Goal: Feedback & Contribution: Contribute content

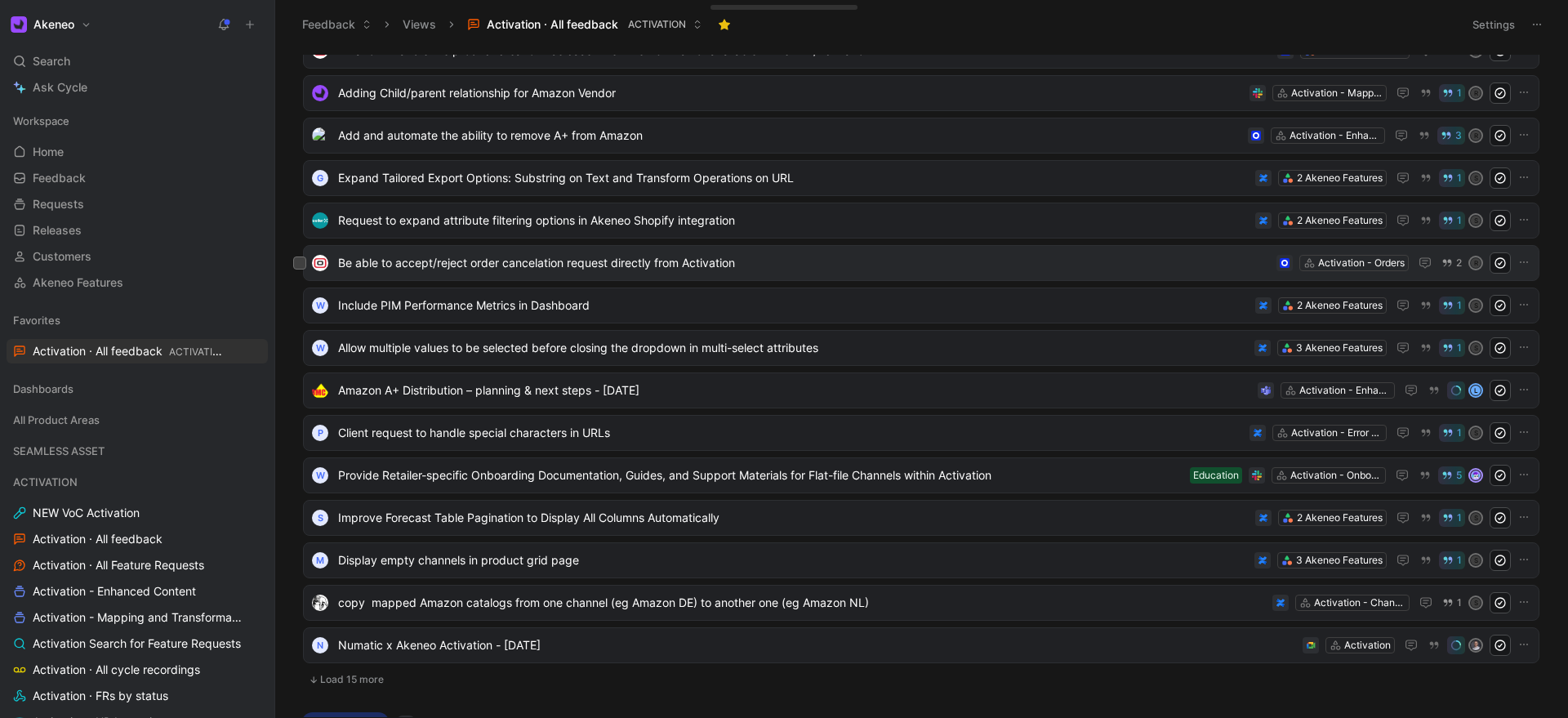
scroll to position [171, 0]
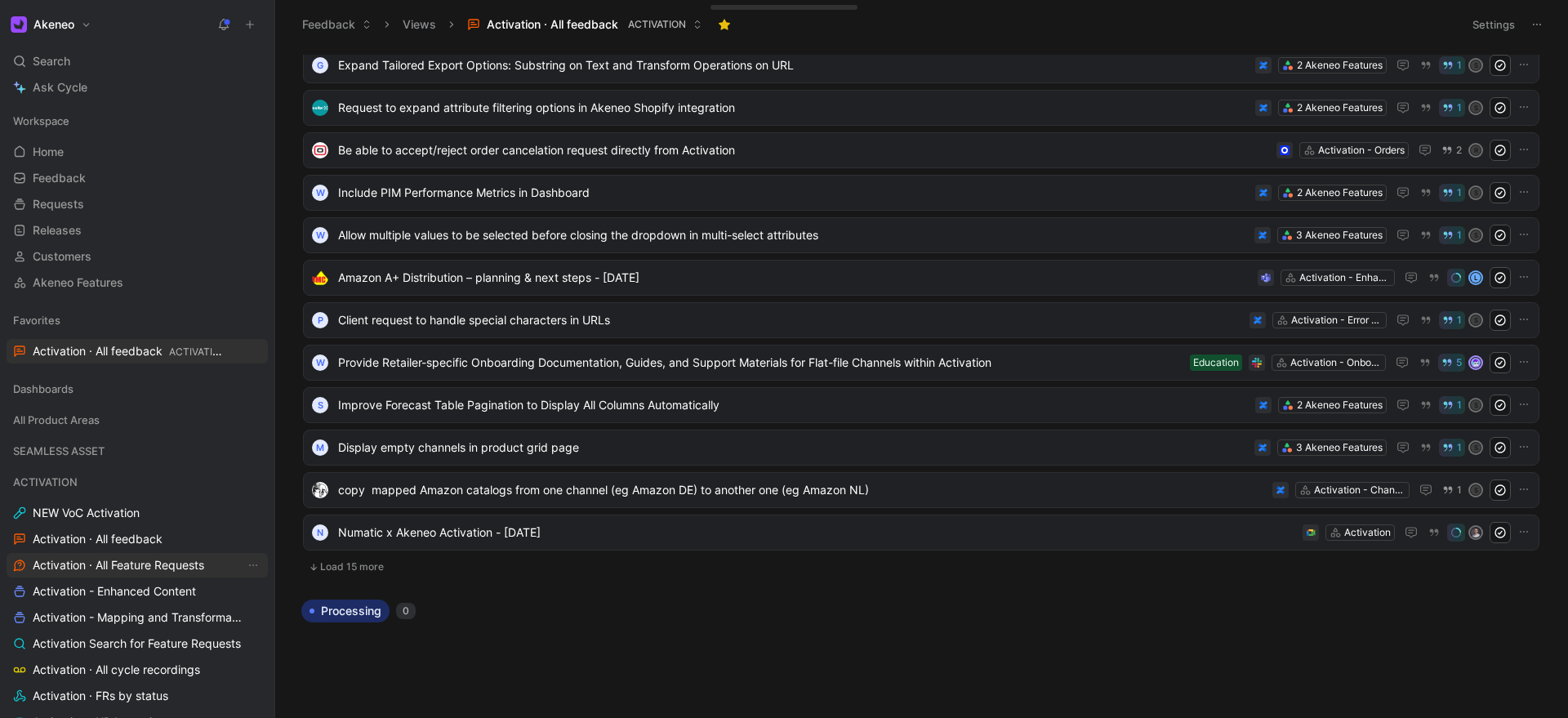
click at [92, 561] on span "Activation · All Feature Requests" at bounding box center [118, 565] width 171 height 17
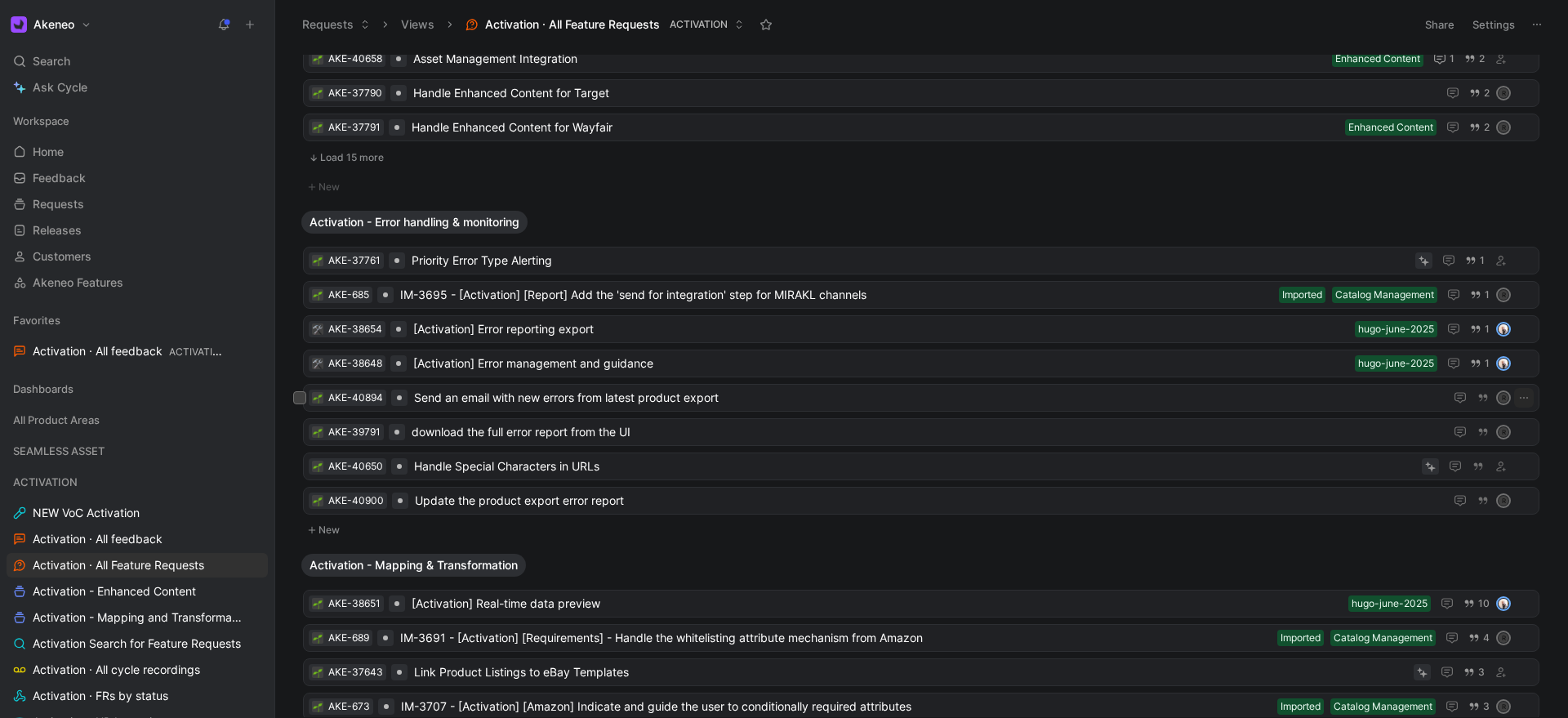
scroll to position [931, 0]
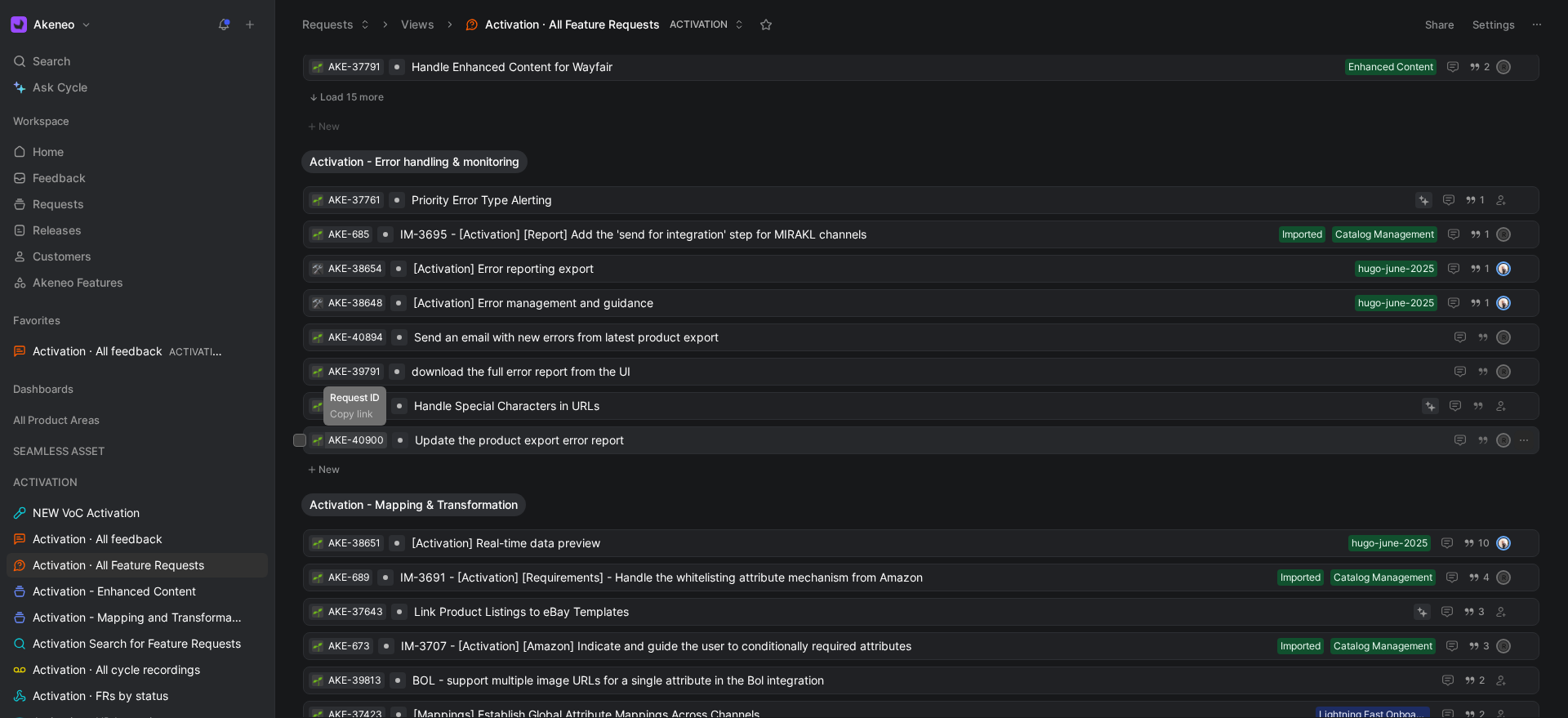
click at [356, 439] on div "AKE-40900" at bounding box center [356, 440] width 55 height 17
click at [254, 29] on icon at bounding box center [249, 24] width 11 height 11
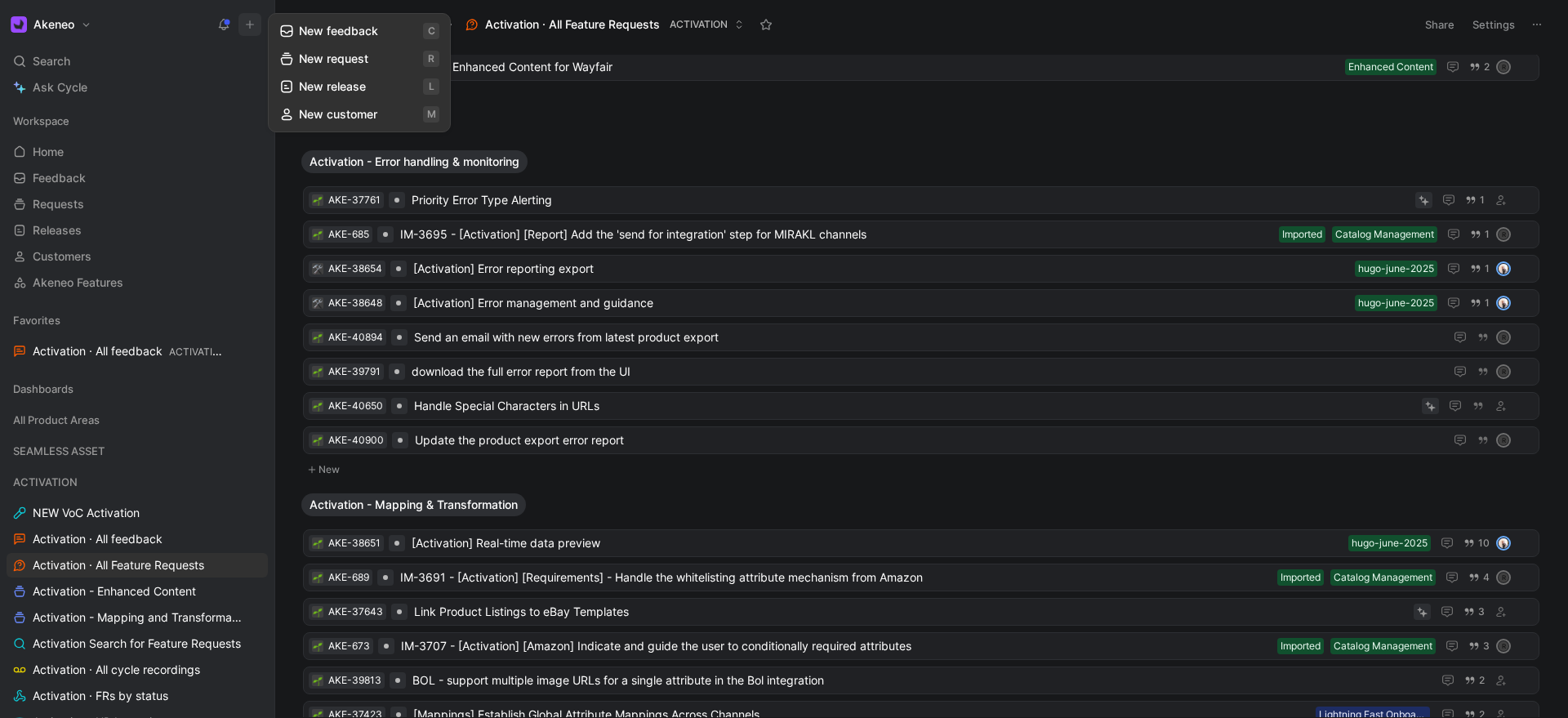
click at [333, 52] on button "New request r" at bounding box center [359, 59] width 175 height 28
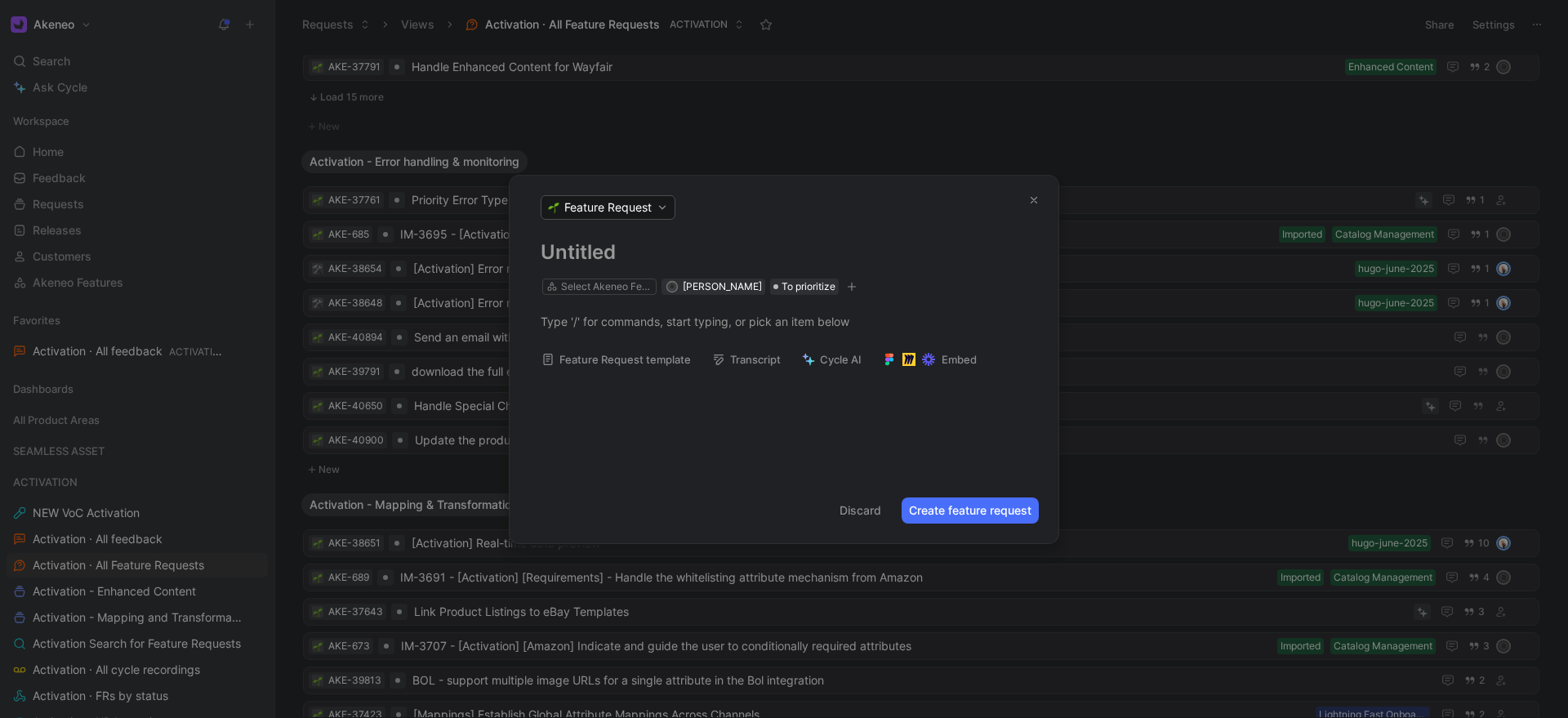
click at [570, 295] on div at bounding box center [784, 322] width 549 height 53
click at [580, 283] on div "Select Akeneo Feature" at bounding box center [607, 286] width 91 height 17
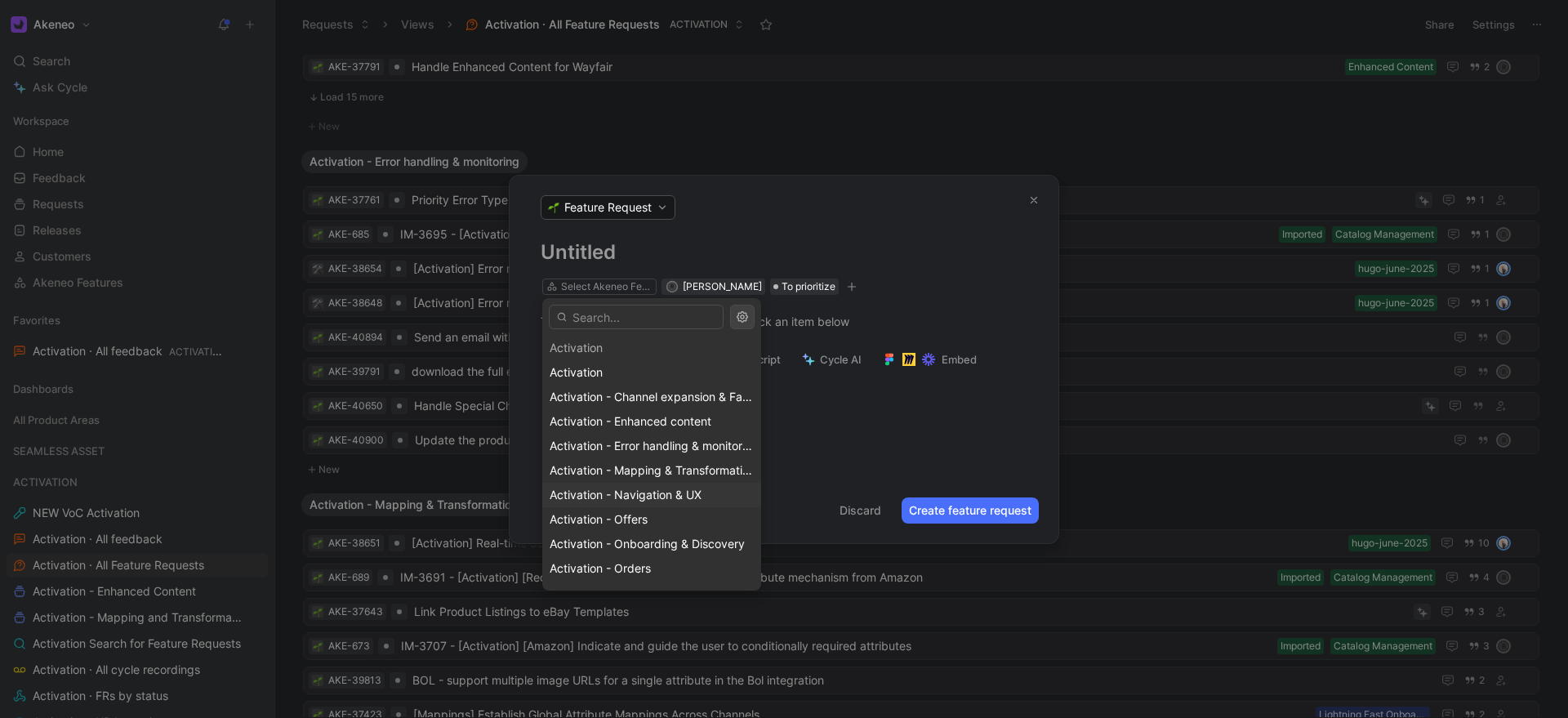
click at [595, 496] on span "Activation - Navigation & UX" at bounding box center [625, 495] width 152 height 14
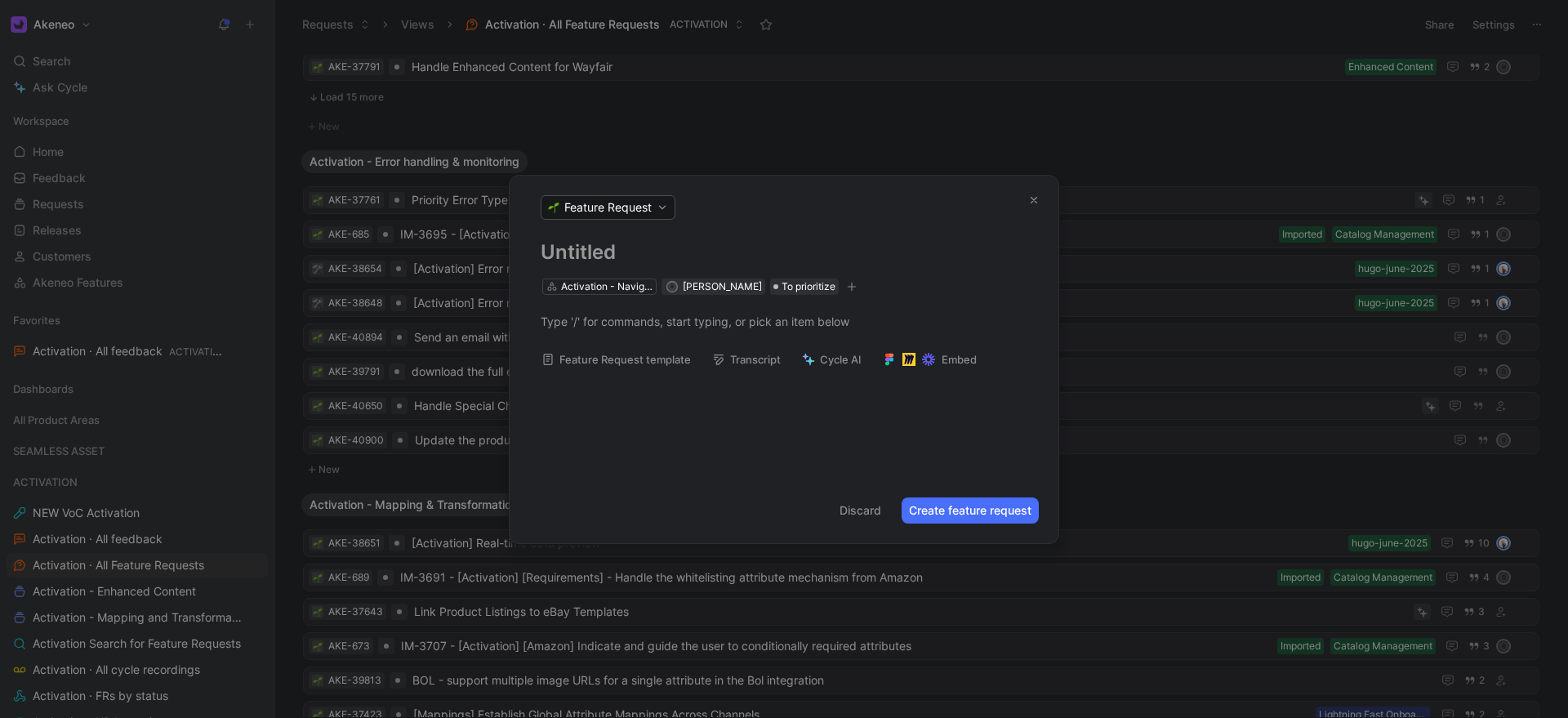
click at [615, 261] on h1 at bounding box center [784, 252] width 487 height 26
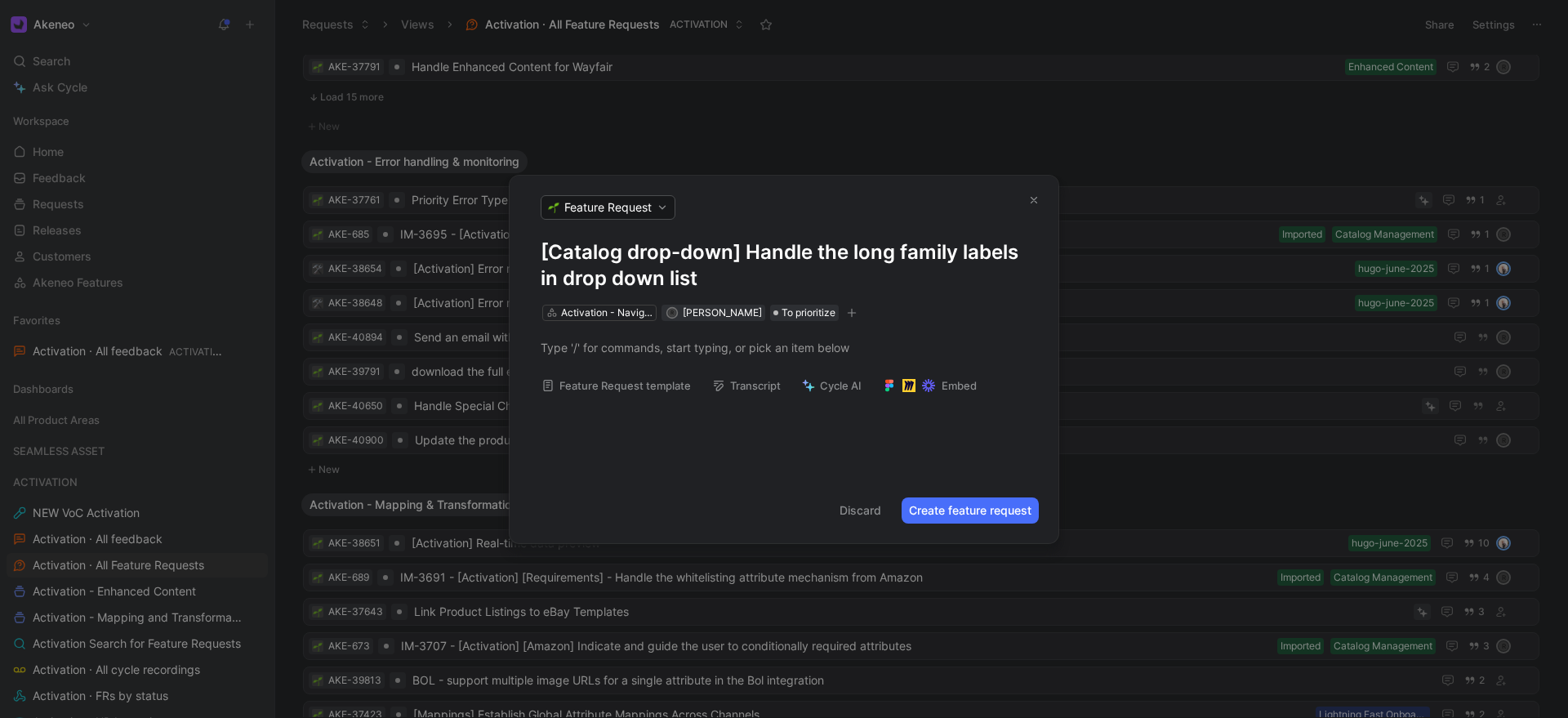
click at [619, 250] on h1 "[Catalog drop-down] Handle the long family labels in drop down list" at bounding box center [784, 265] width 487 height 52
drag, startPoint x: 774, startPoint y: 254, endPoint x: 875, endPoint y: 256, distance: 101.0
click at [875, 256] on h1 "[Catalog creation modal drop-down] Handle the long family labels in drop down l…" at bounding box center [784, 265] width 487 height 52
click at [654, 355] on p at bounding box center [784, 347] width 549 height 27
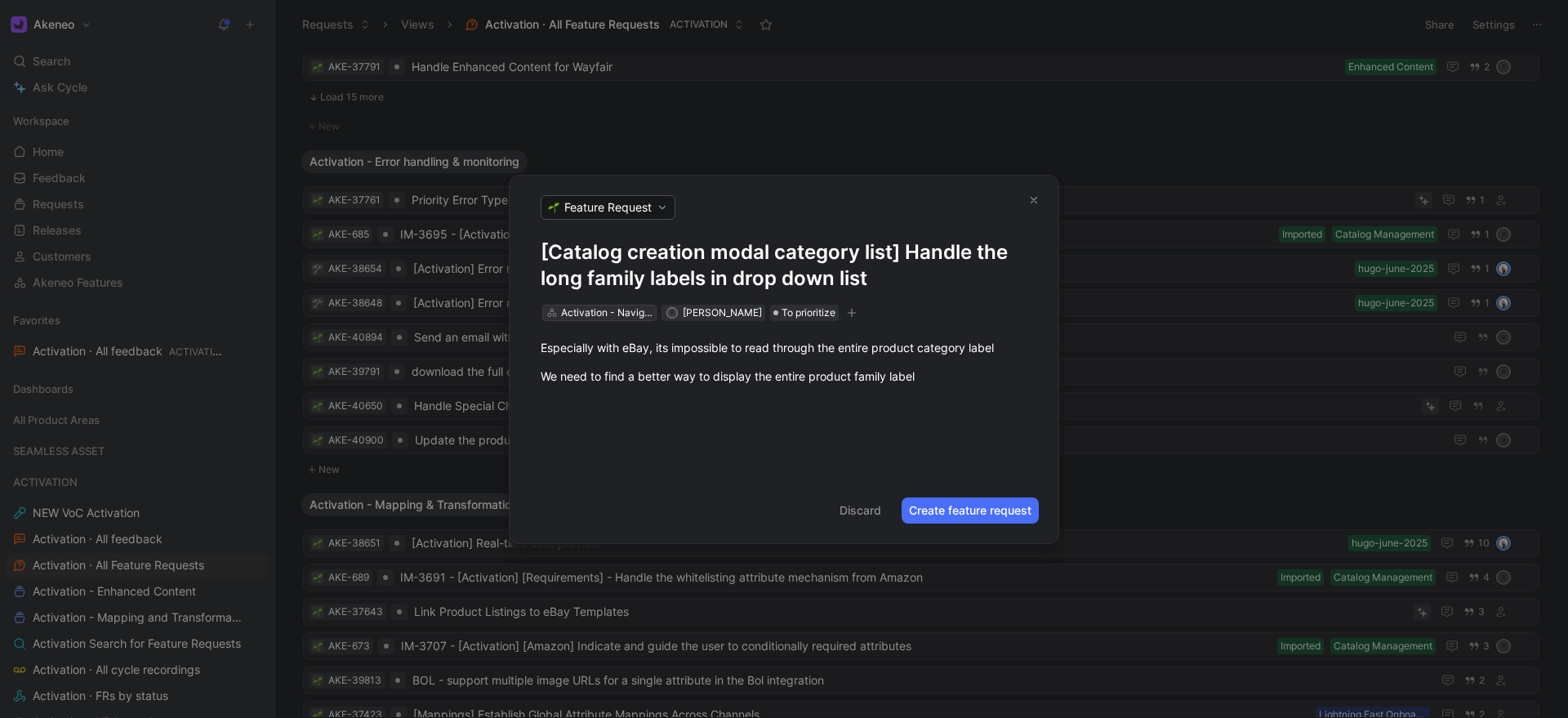
click at [596, 318] on div "Activation - Navigation & UX" at bounding box center [607, 313] width 91 height 17
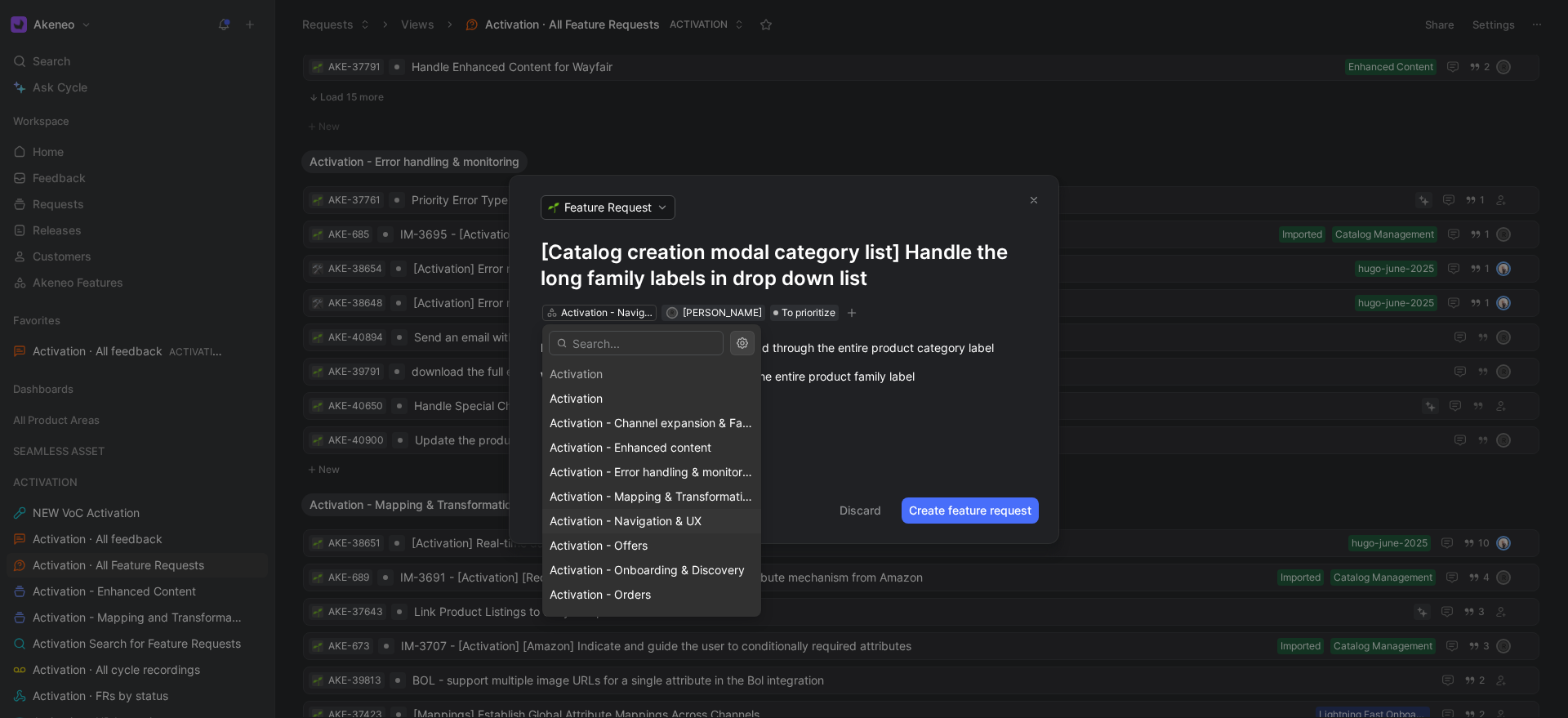
click at [588, 530] on div "Activation - Navigation & UX" at bounding box center [652, 521] width 204 height 19
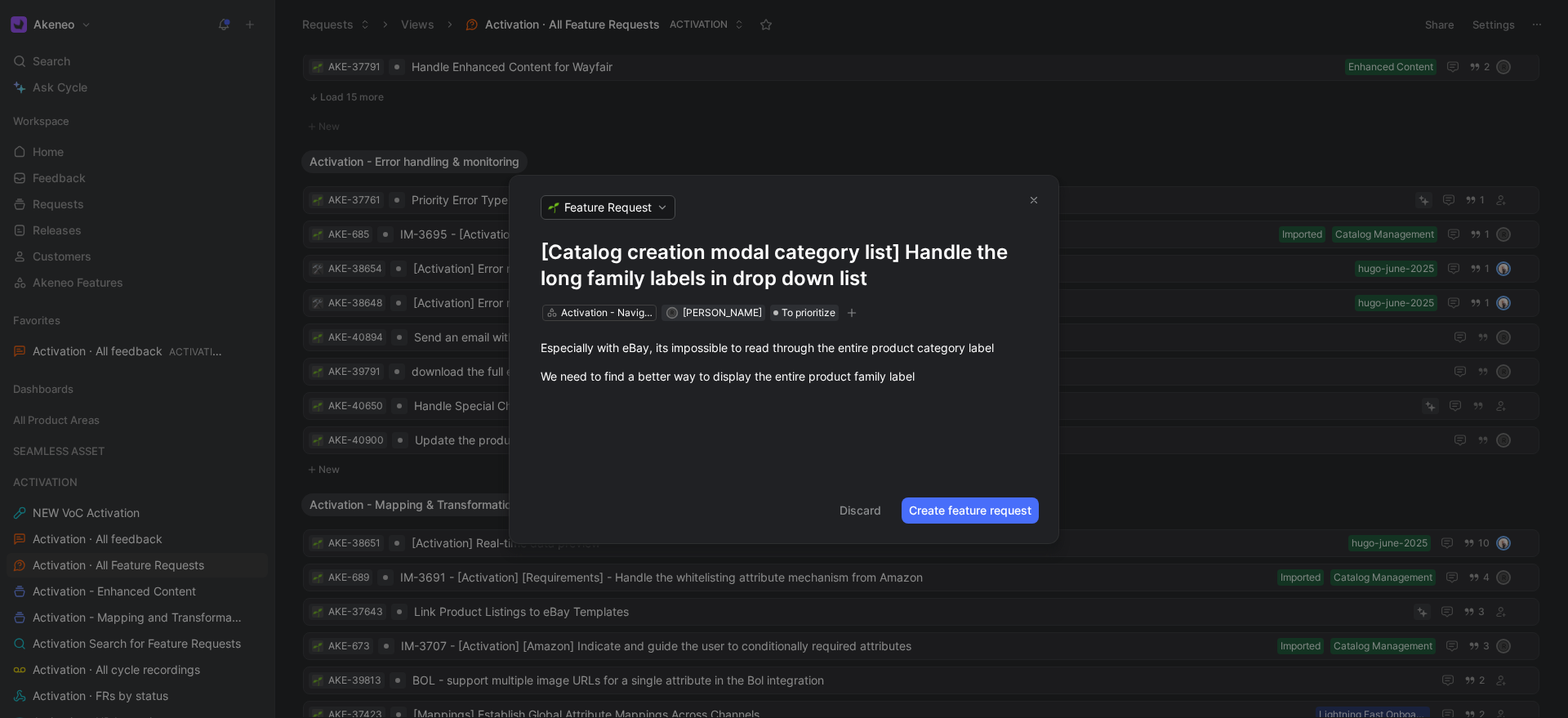
click at [688, 453] on div "[Catalog creation modal category list] Handle the long family labels in drop do…" at bounding box center [784, 358] width 549 height 238
drag, startPoint x: 540, startPoint y: 250, endPoint x: 867, endPoint y: 288, distance: 329.2
click at [867, 288] on h1 "[Catalog creation modal category list] Handle the long family labels in drop do…" at bounding box center [784, 265] width 487 height 52
copy h1 "[Catalog creation modal category list] Handle the long family labels in drop do…"
click at [540, 347] on div "Especially with eBay, its impossible to read through the entire product categor…" at bounding box center [784, 348] width 487 height 18
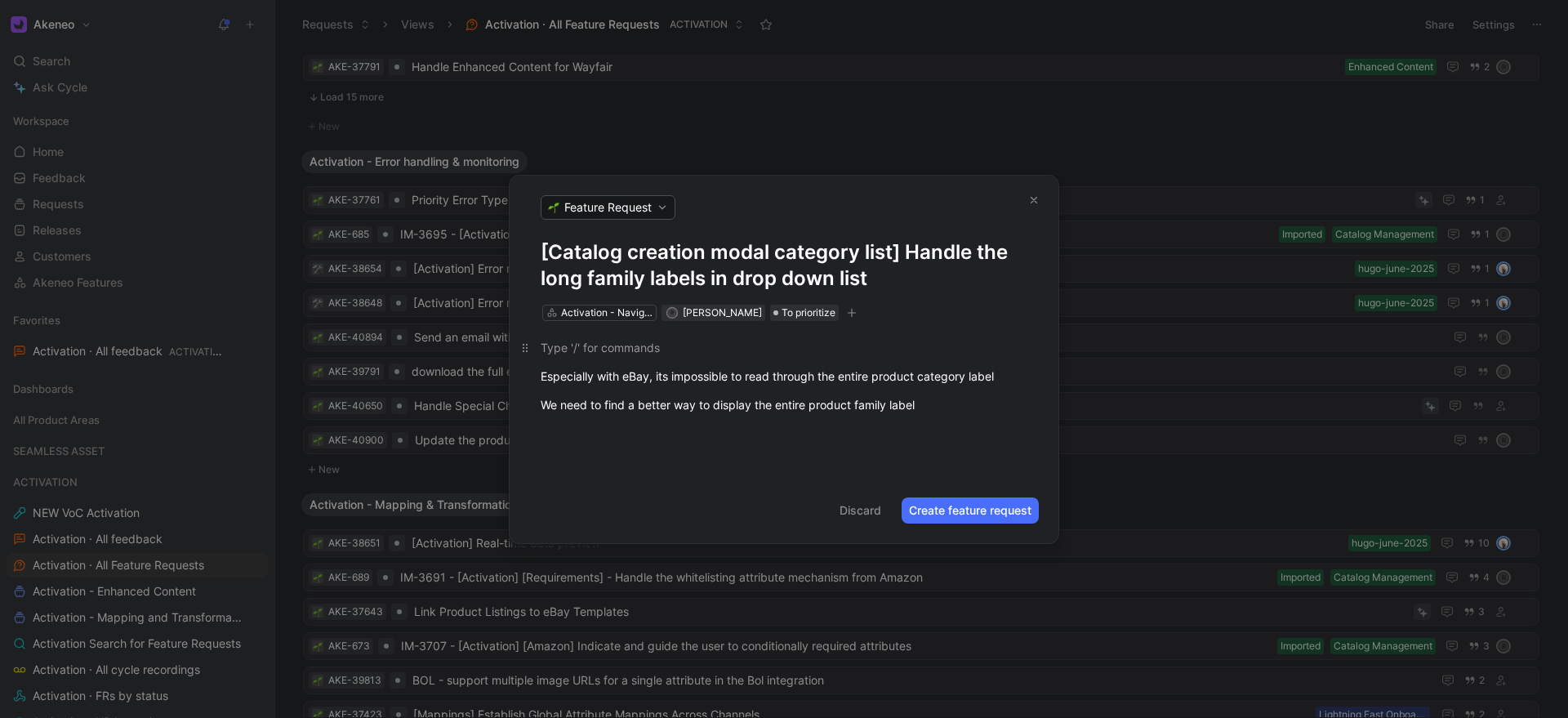
click at [569, 354] on div at bounding box center [784, 348] width 487 height 18
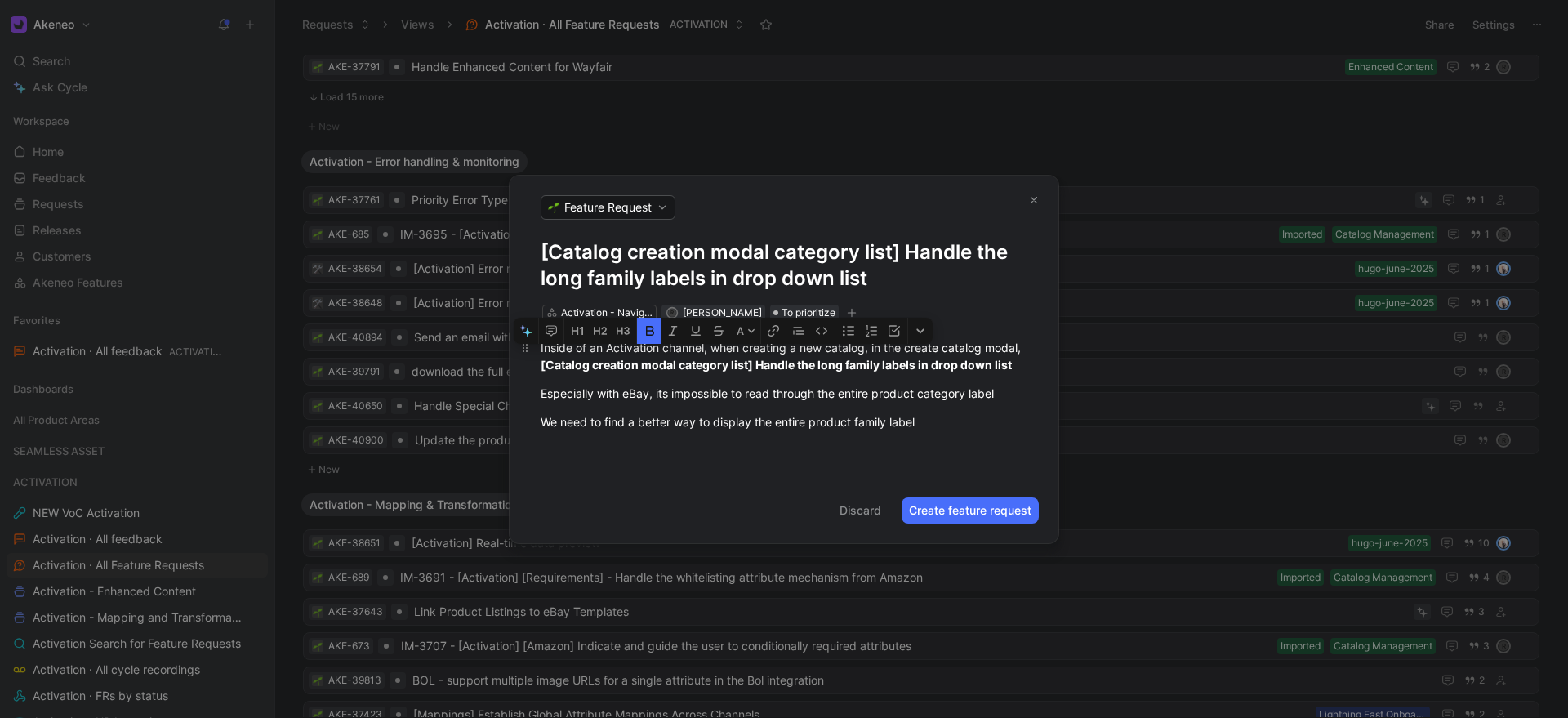
drag, startPoint x: 718, startPoint y: 359, endPoint x: 582, endPoint y: 366, distance: 136.2
click at [582, 366] on strong "[Catalog creation modal category list] Handle the long family labels in drop do…" at bounding box center [776, 365] width 471 height 14
drag, startPoint x: 766, startPoint y: 366, endPoint x: 1020, endPoint y: 382, distance: 254.5
click at [1020, 382] on div "Inside of an Activation channel, when creating a new catalog, in the create cat…" at bounding box center [784, 384] width 549 height 127
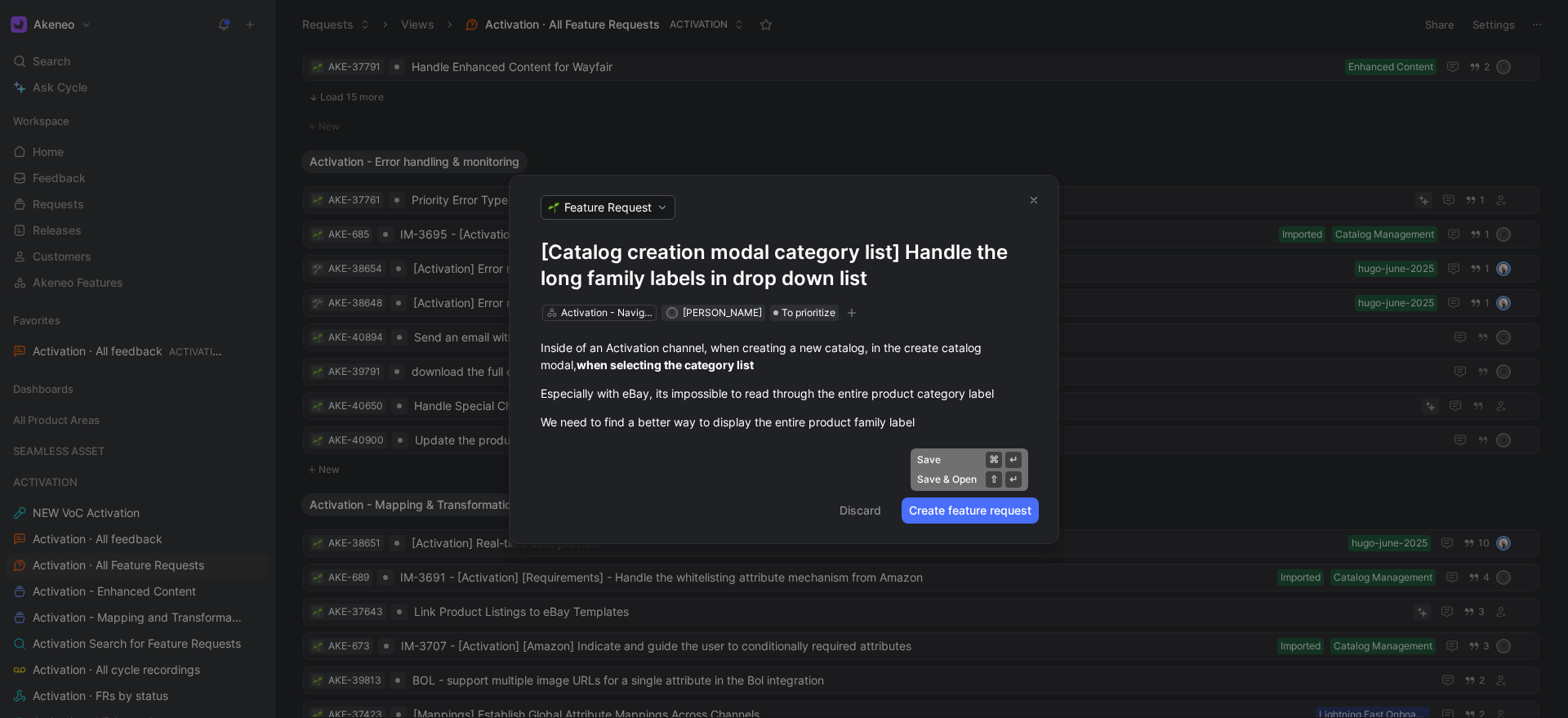
click at [927, 511] on button "Create feature request" at bounding box center [970, 511] width 137 height 26
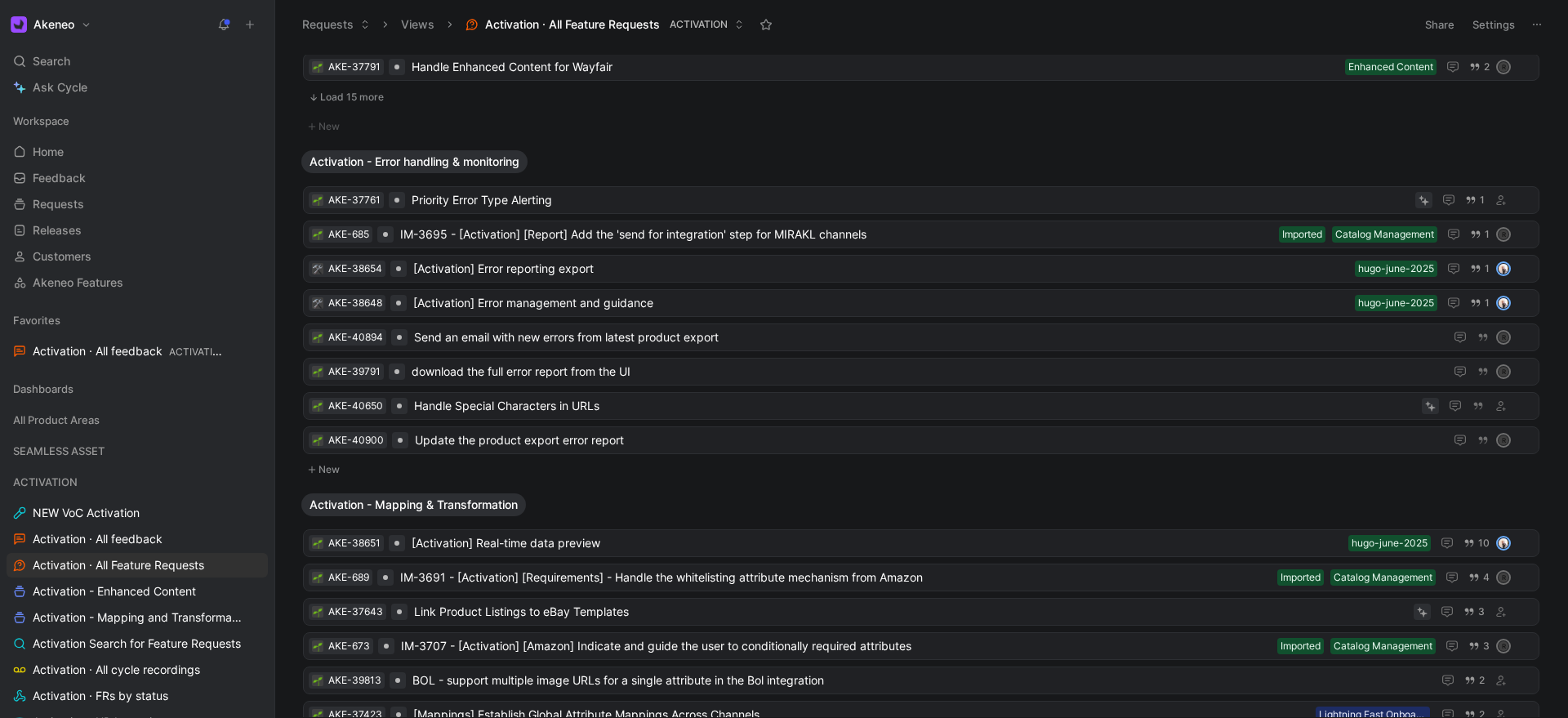
click at [252, 14] on button at bounding box center [249, 25] width 23 height 23
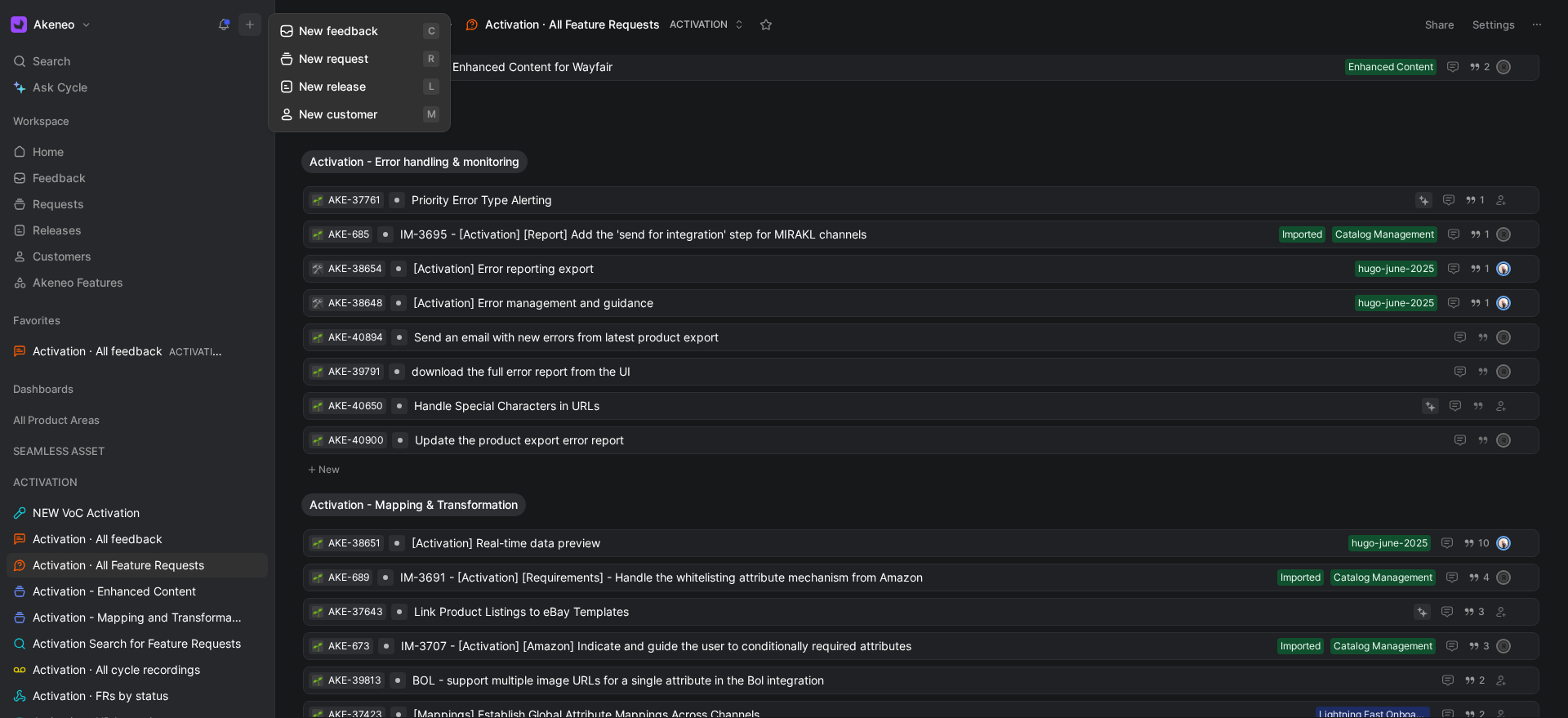
click at [349, 57] on button "New request r" at bounding box center [359, 59] width 175 height 28
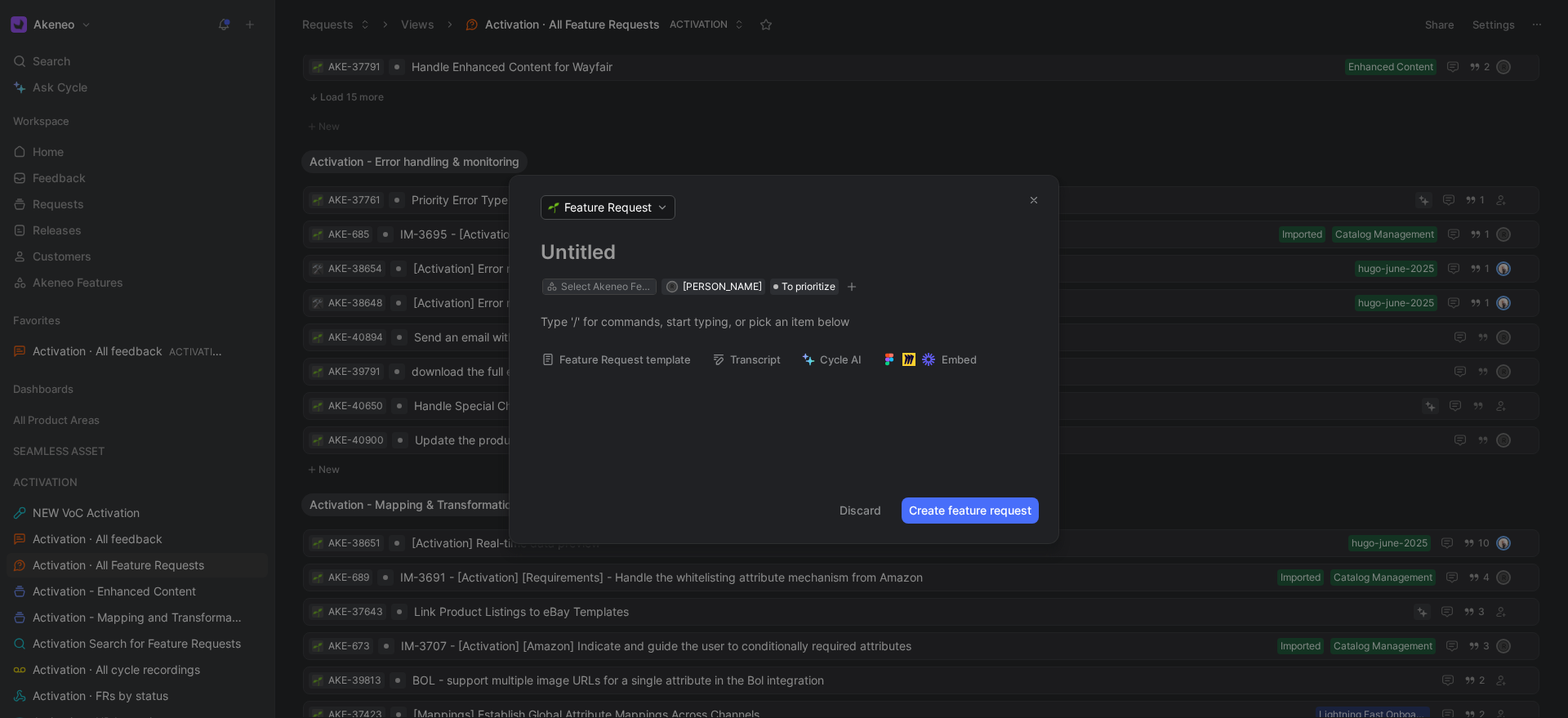
click at [578, 291] on div "Select Akeneo Feature" at bounding box center [607, 286] width 91 height 17
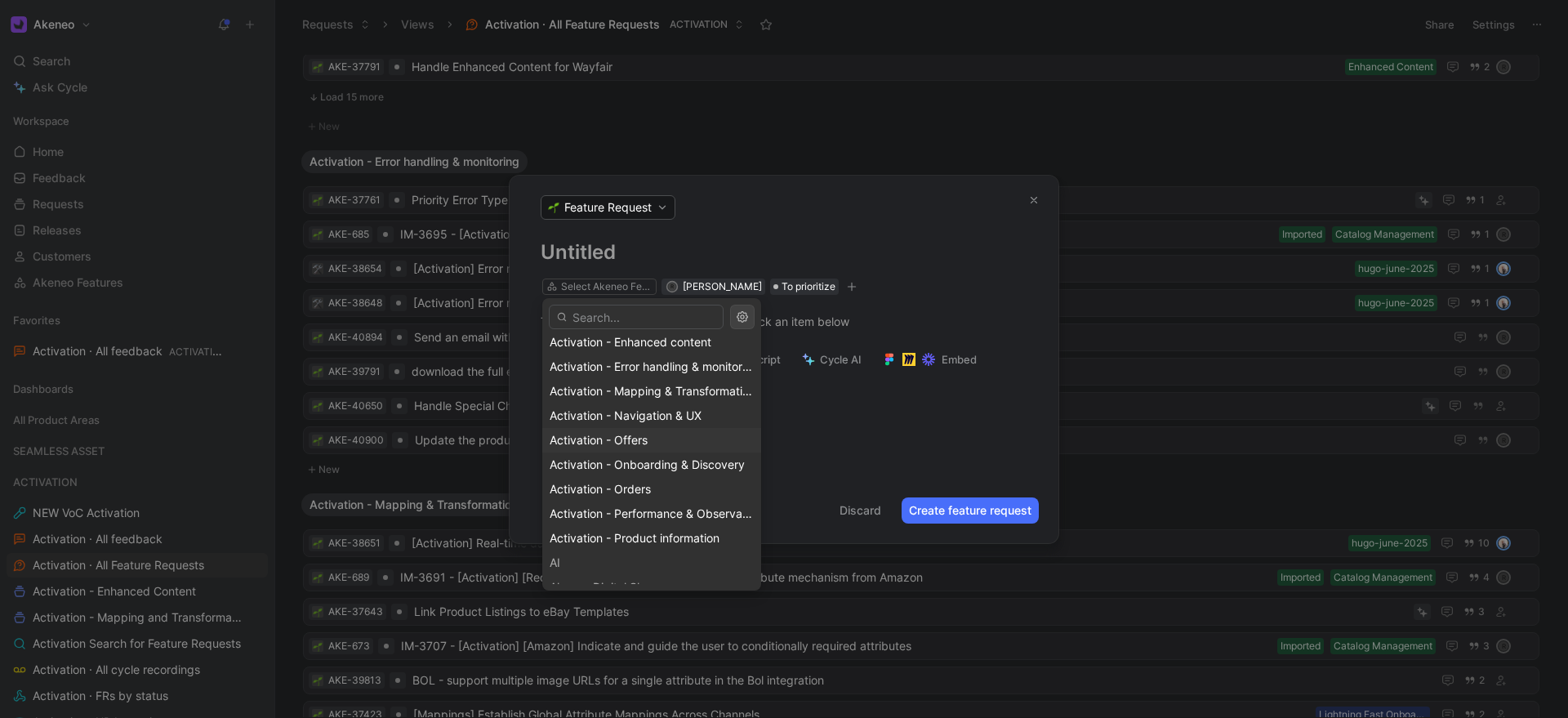
scroll to position [95, 0]
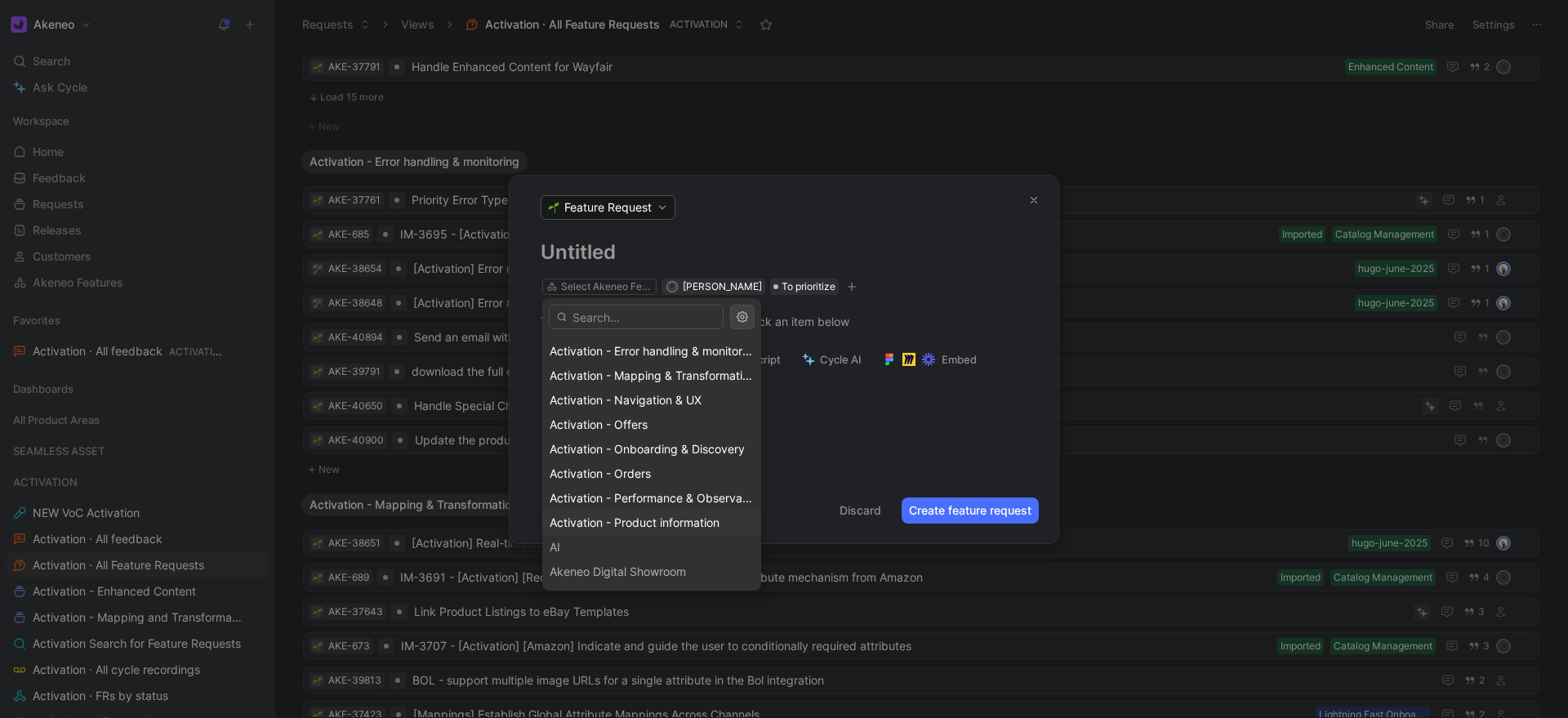
click at [603, 525] on span "Activation - Product information" at bounding box center [634, 523] width 170 height 14
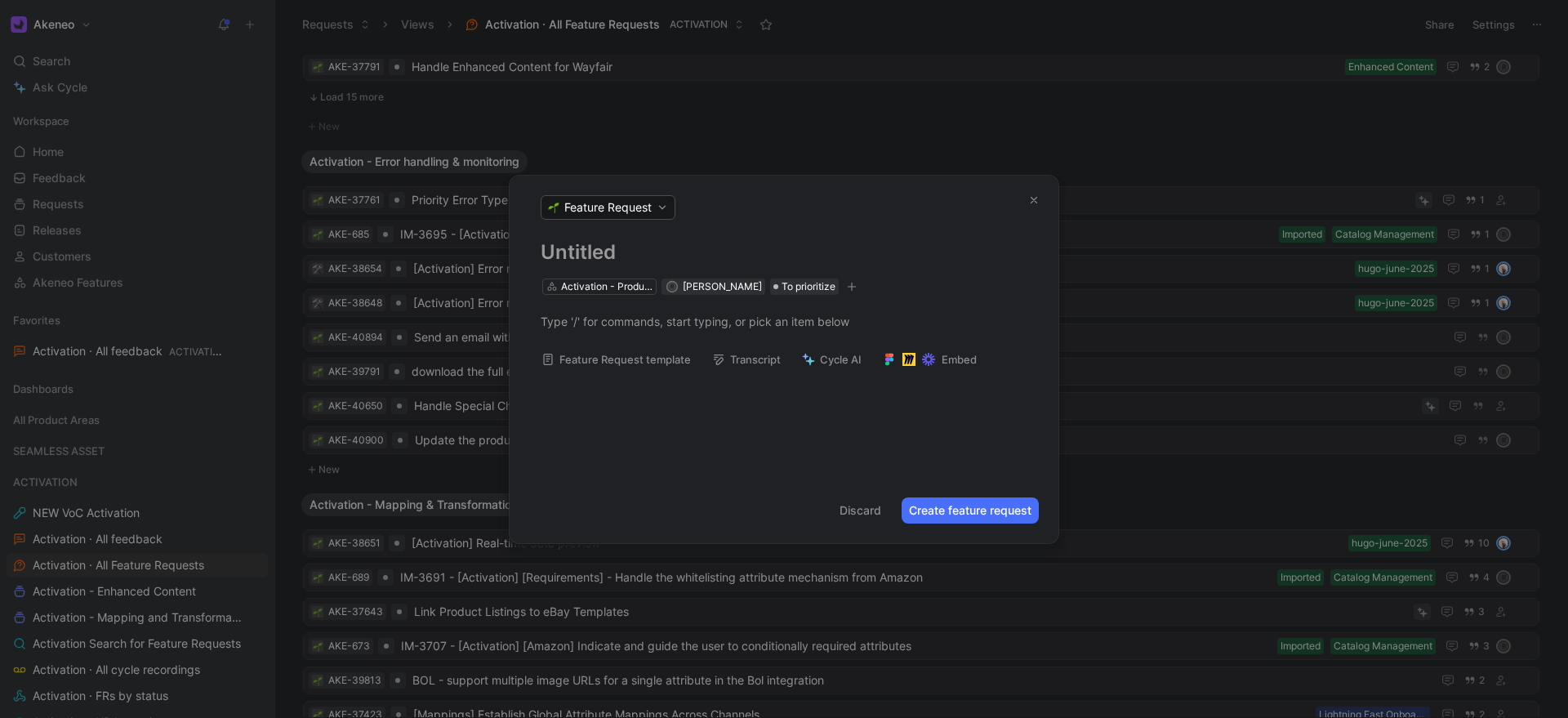
click at [589, 269] on div "Activation - Product information R Ronan Garrec To prioritize" at bounding box center [784, 267] width 549 height 57
click at [588, 250] on h1 at bounding box center [784, 252] width 487 height 26
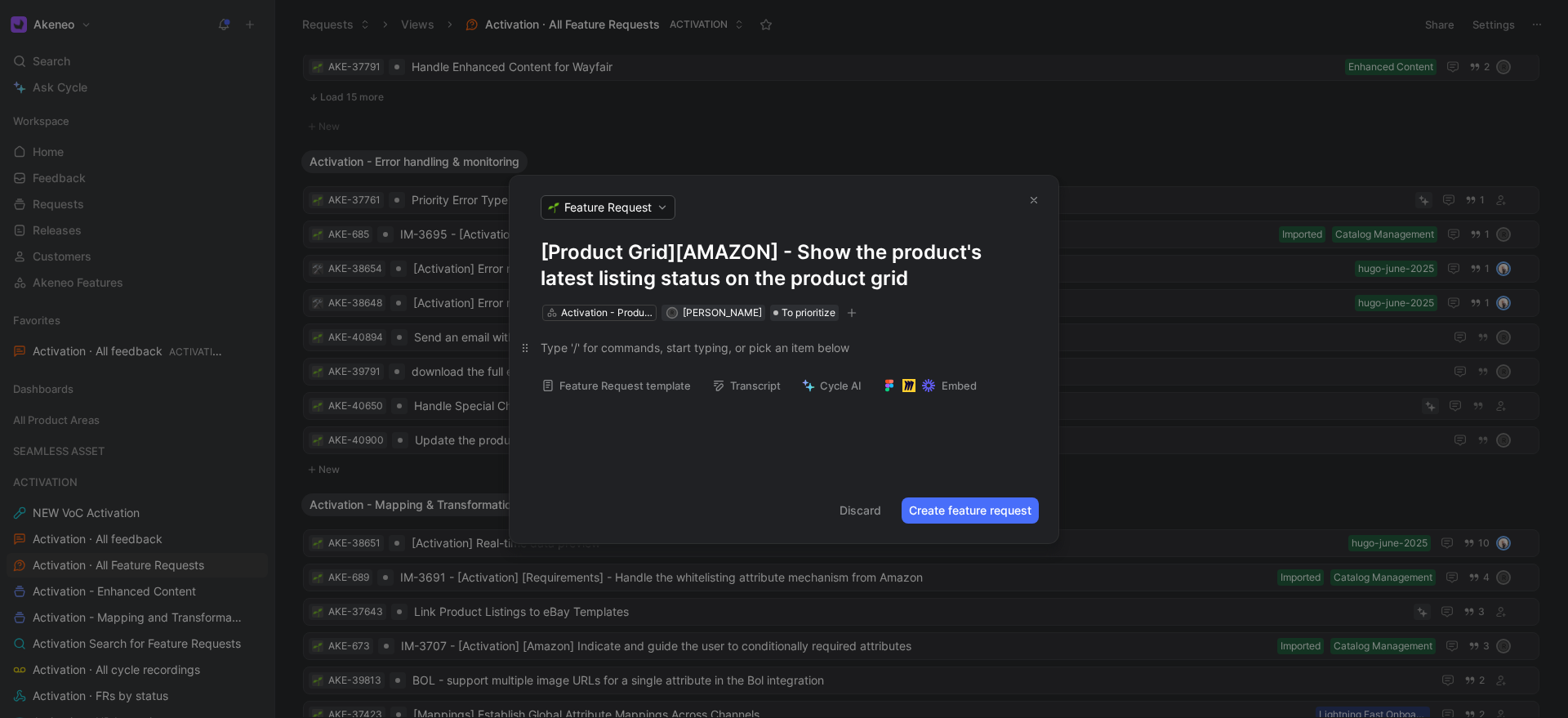
click at [651, 357] on p at bounding box center [784, 347] width 549 height 27
click at [611, 313] on div "Activation - Product information" at bounding box center [607, 313] width 91 height 17
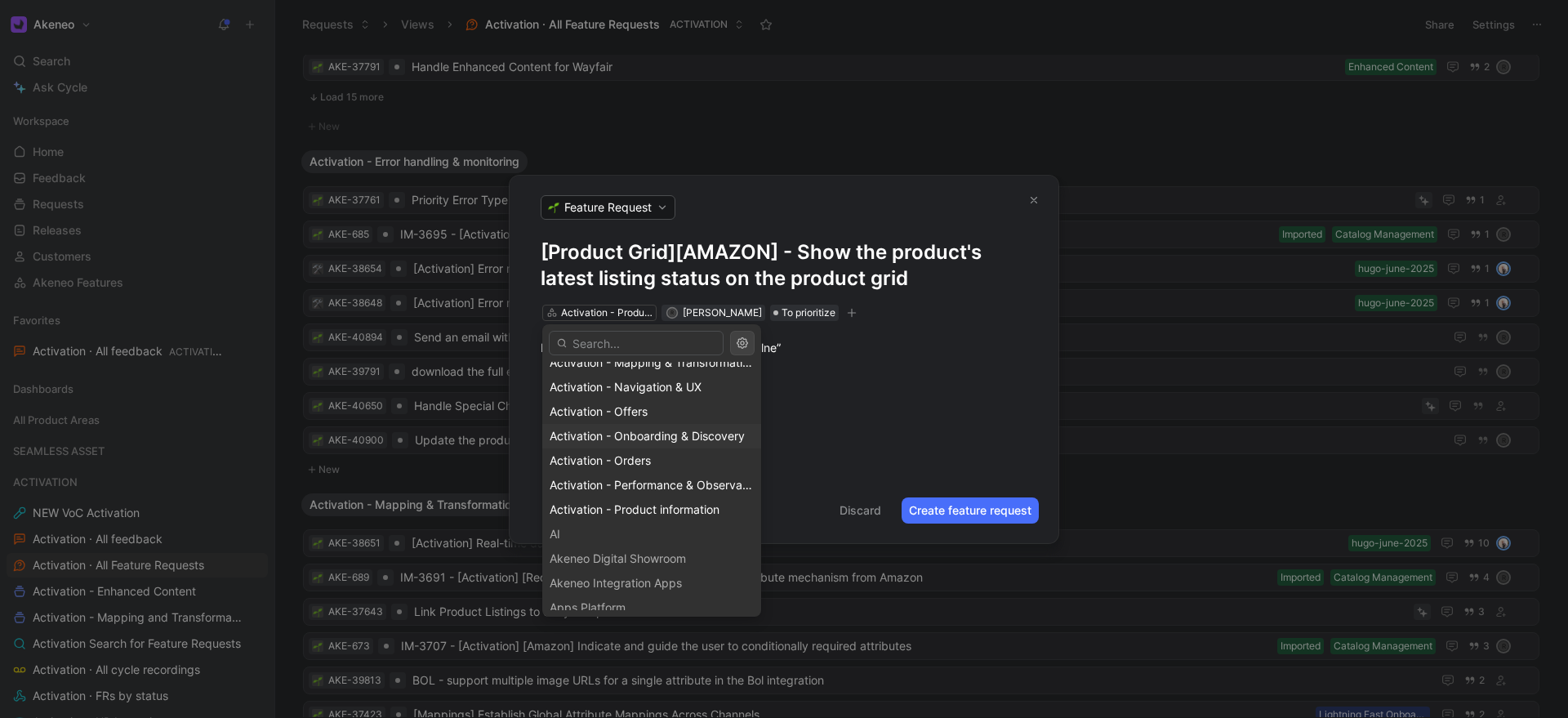
scroll to position [187, 0]
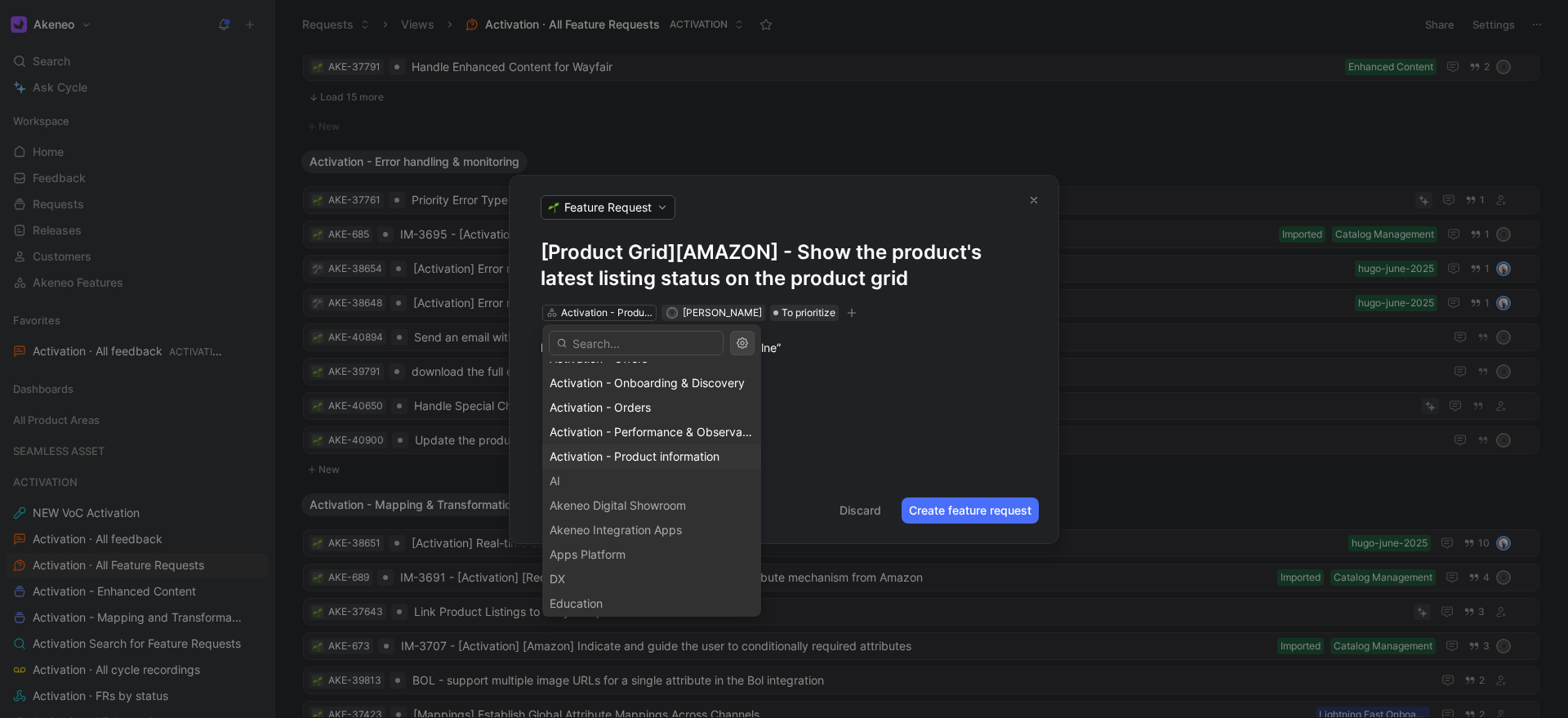
click at [665, 463] on div "Activation - Product information" at bounding box center [652, 456] width 204 height 19
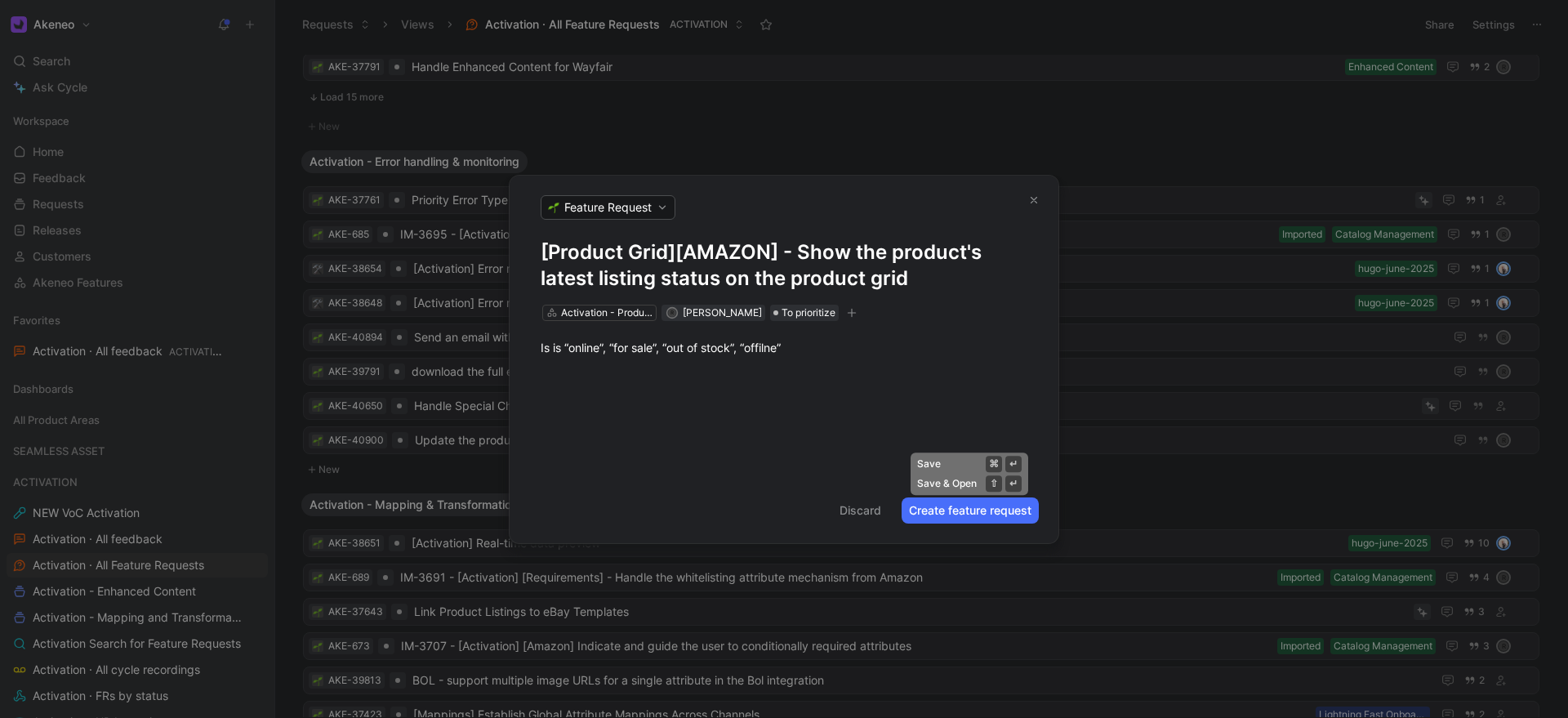
click at [943, 505] on button "Create feature request" at bounding box center [970, 511] width 137 height 26
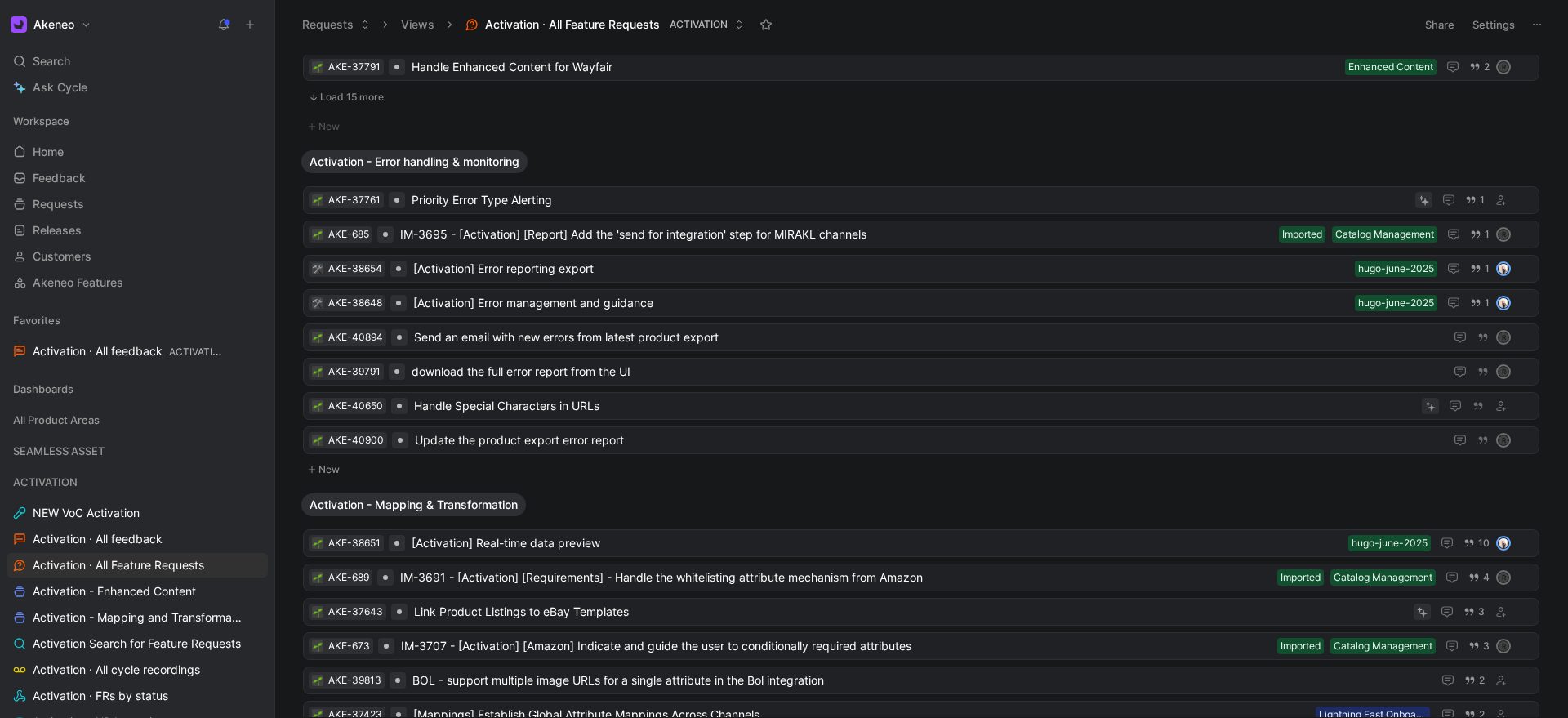
click at [249, 25] on use at bounding box center [250, 25] width 7 height 7
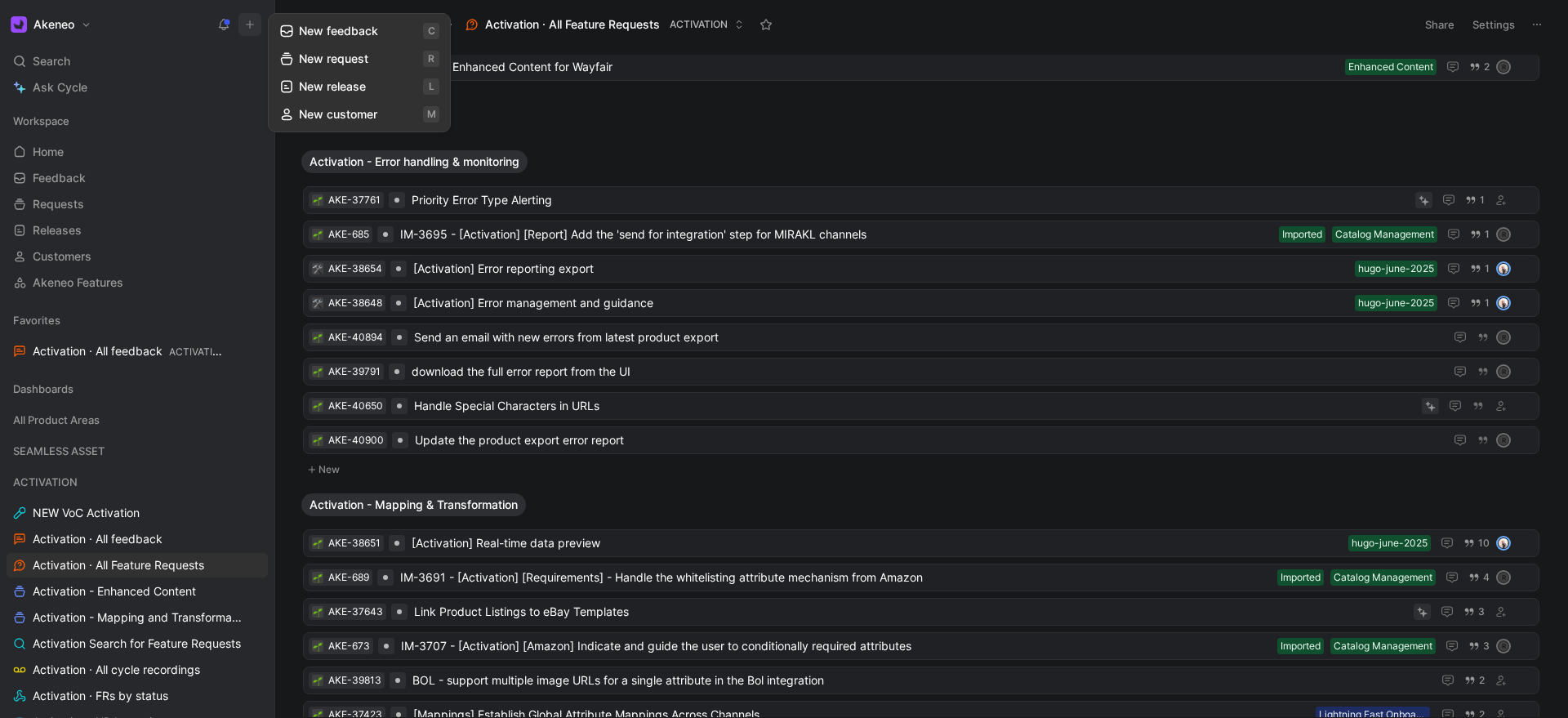
click at [340, 65] on button "New request r" at bounding box center [359, 59] width 175 height 28
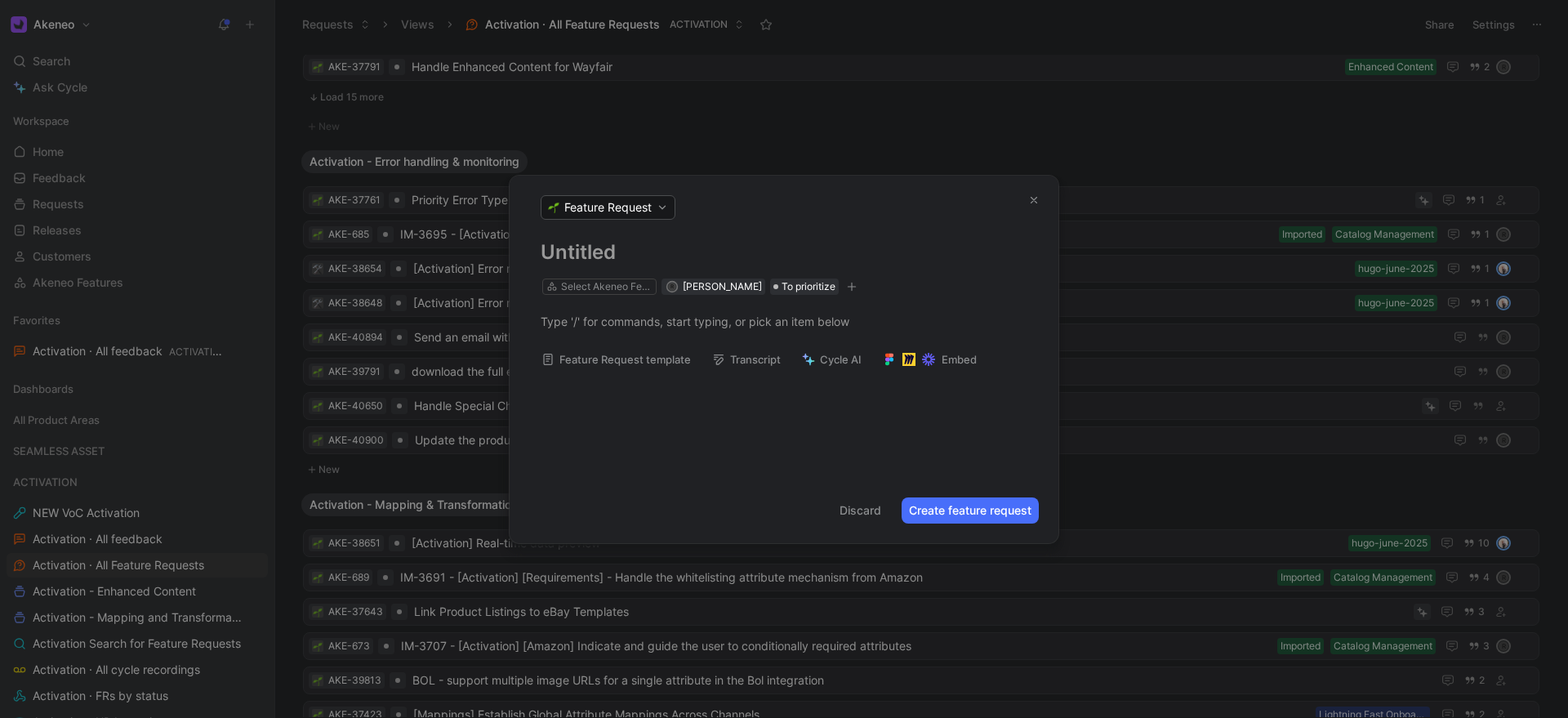
click at [581, 257] on h1 at bounding box center [784, 252] width 487 height 26
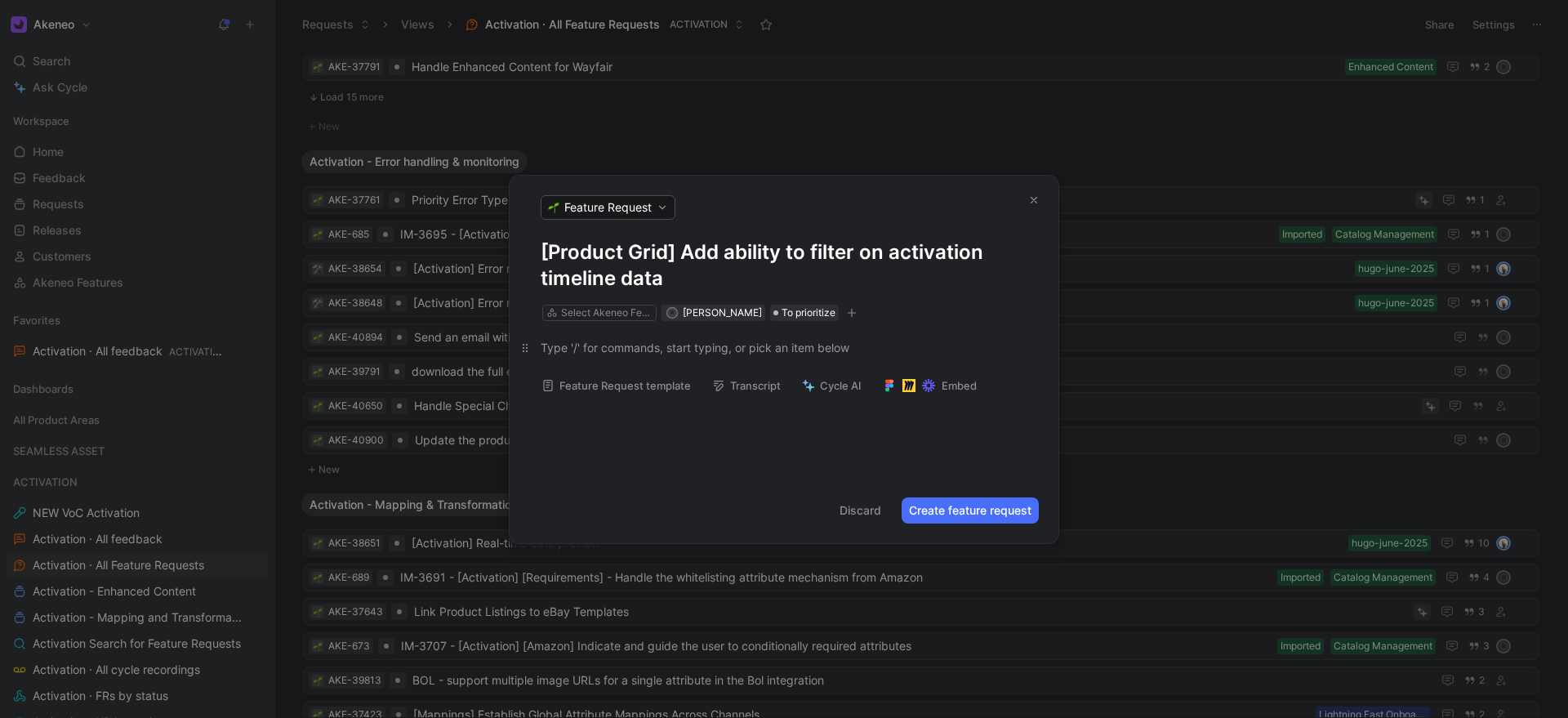
click at [578, 352] on div at bounding box center [784, 348] width 487 height 18
click at [627, 314] on div "Select Akeneo Feature" at bounding box center [607, 313] width 91 height 17
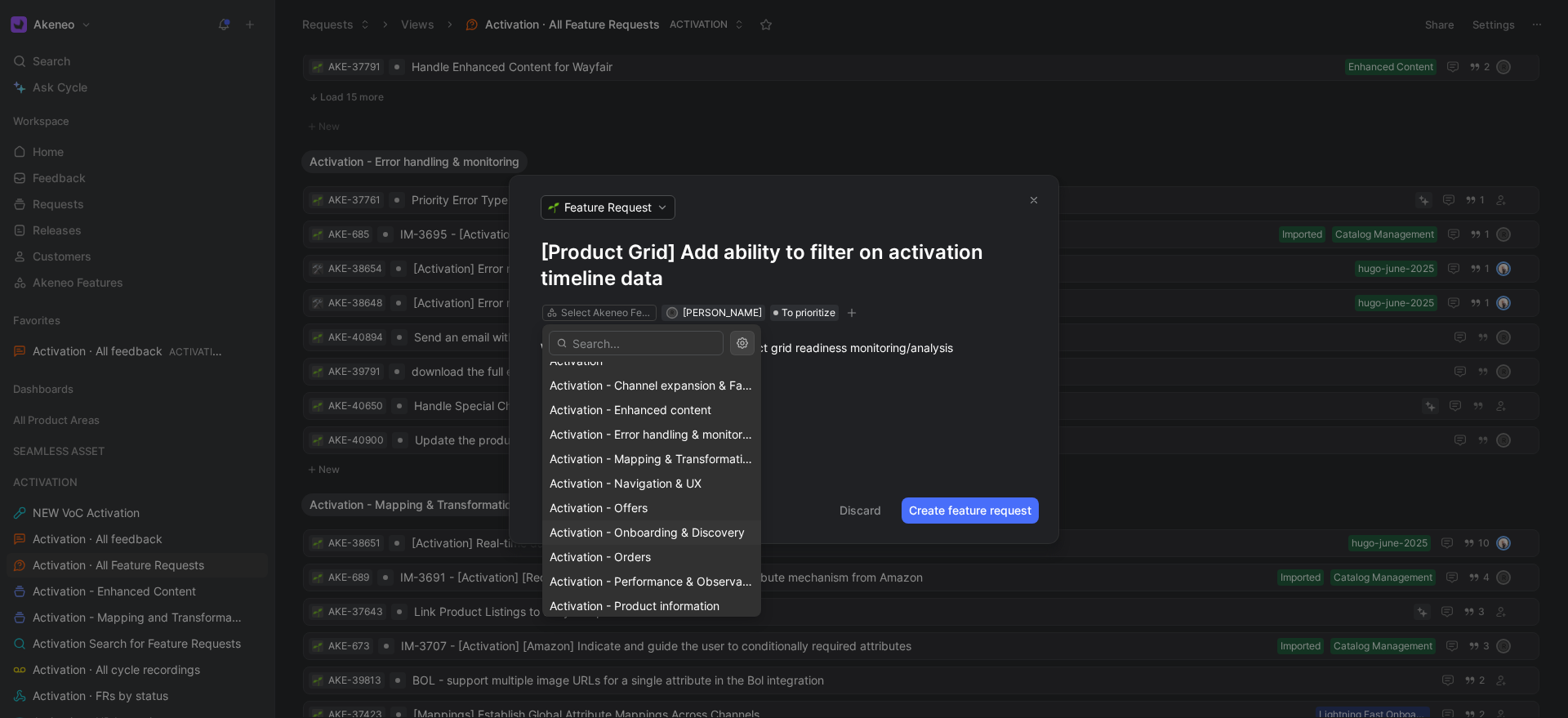
scroll to position [41, 0]
click at [666, 485] on span "Activation - Navigation & UX" at bounding box center [625, 479] width 152 height 14
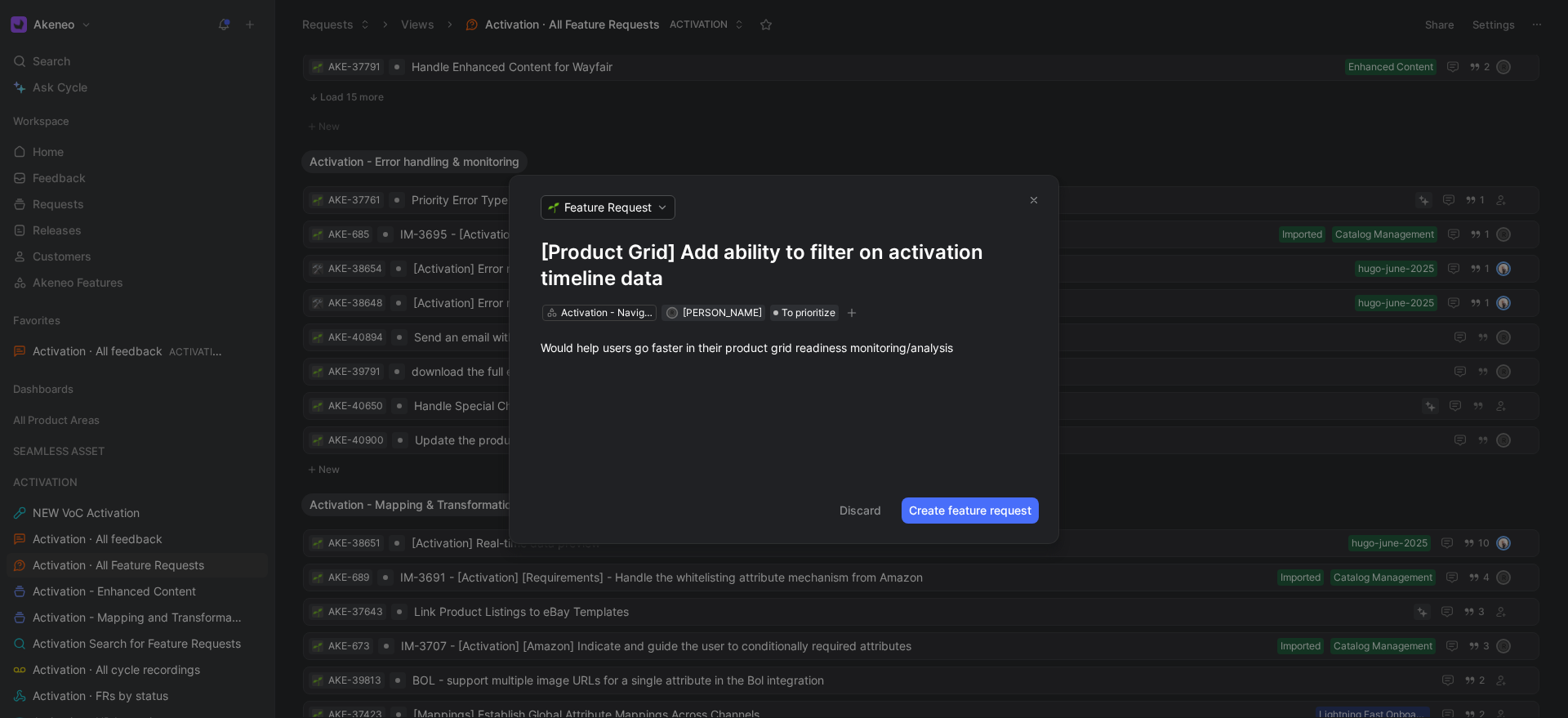
click at [746, 400] on div "[Product Grid] Add ability to filter on activation timeline data Activation - N…" at bounding box center [784, 358] width 549 height 238
click at [965, 499] on button "Create feature request" at bounding box center [970, 511] width 137 height 26
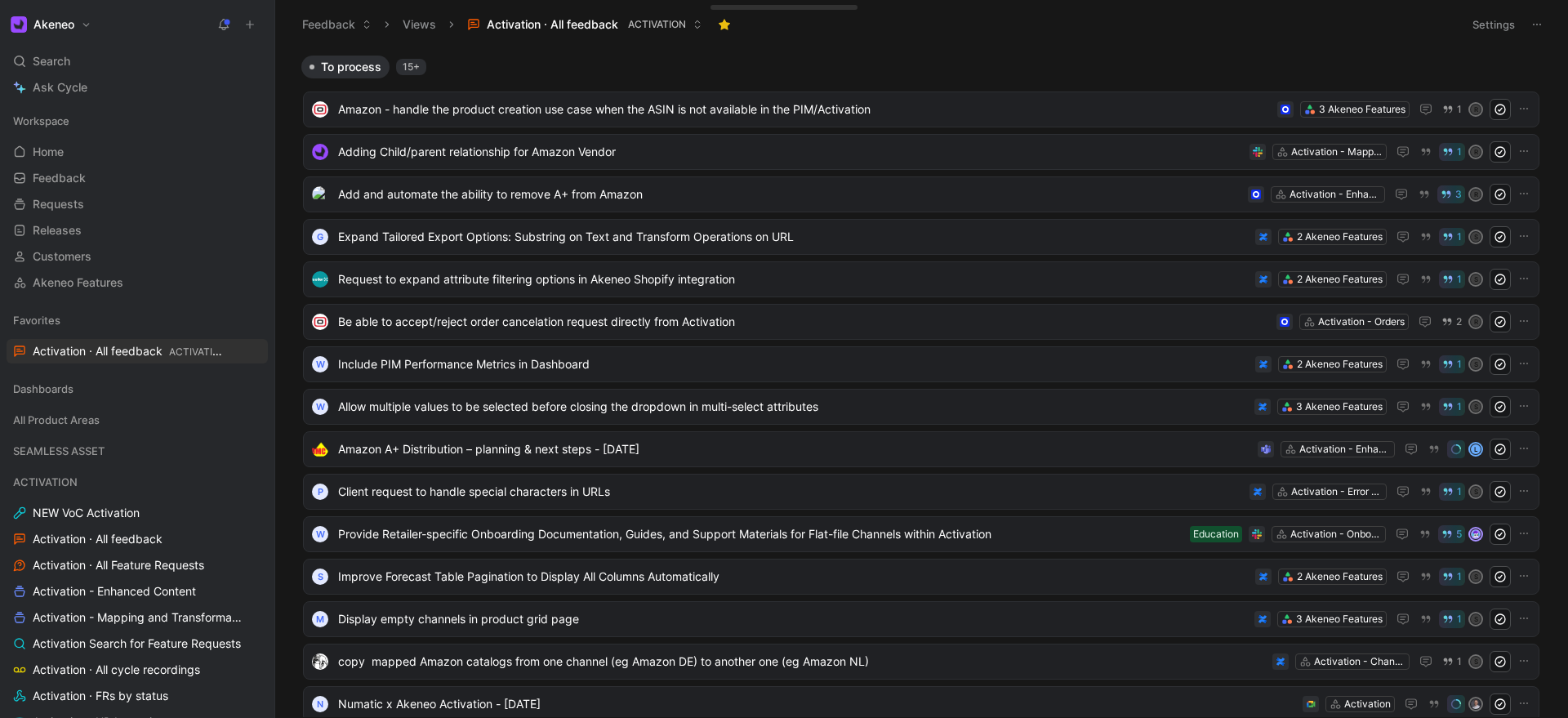
click at [254, 25] on icon at bounding box center [249, 24] width 11 height 11
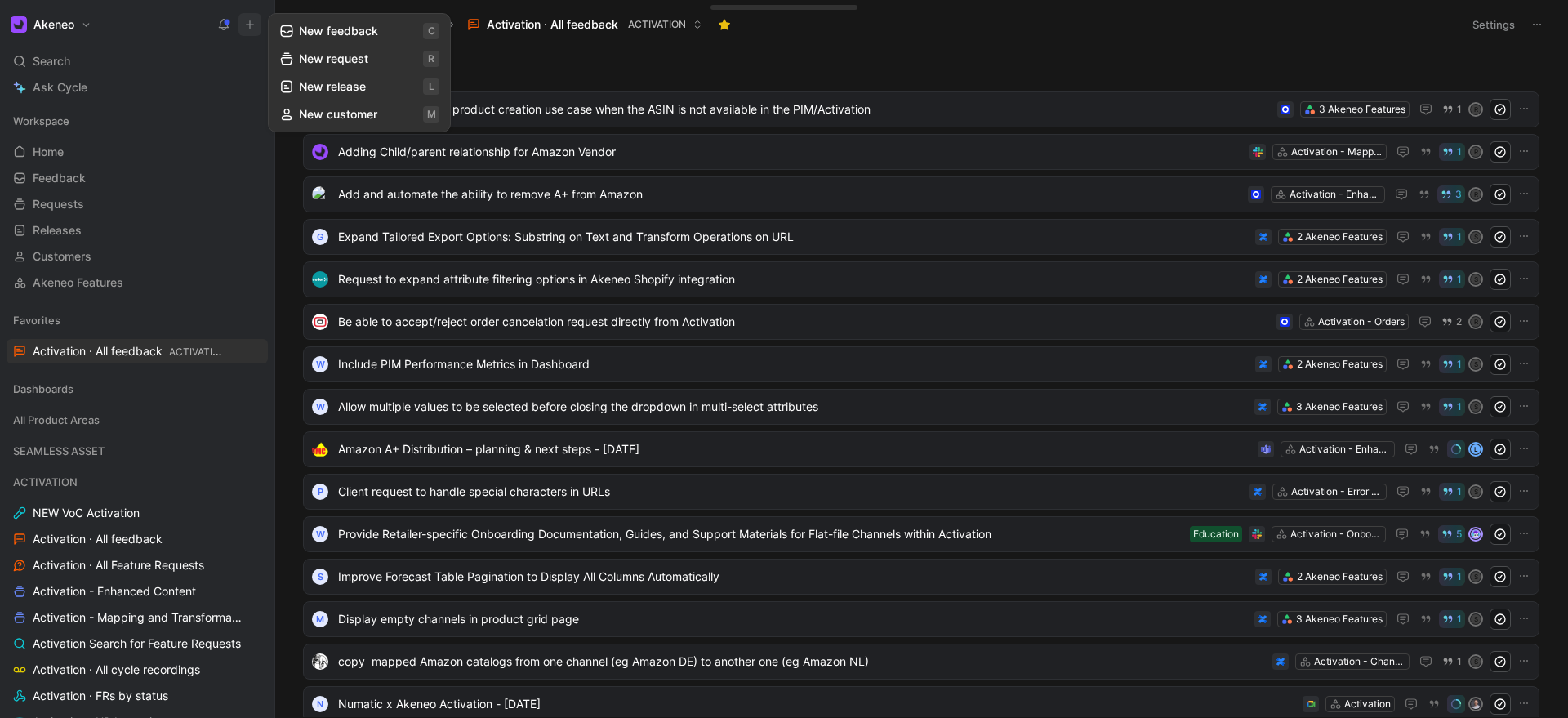
click at [316, 57] on button "New request r" at bounding box center [359, 59] width 175 height 28
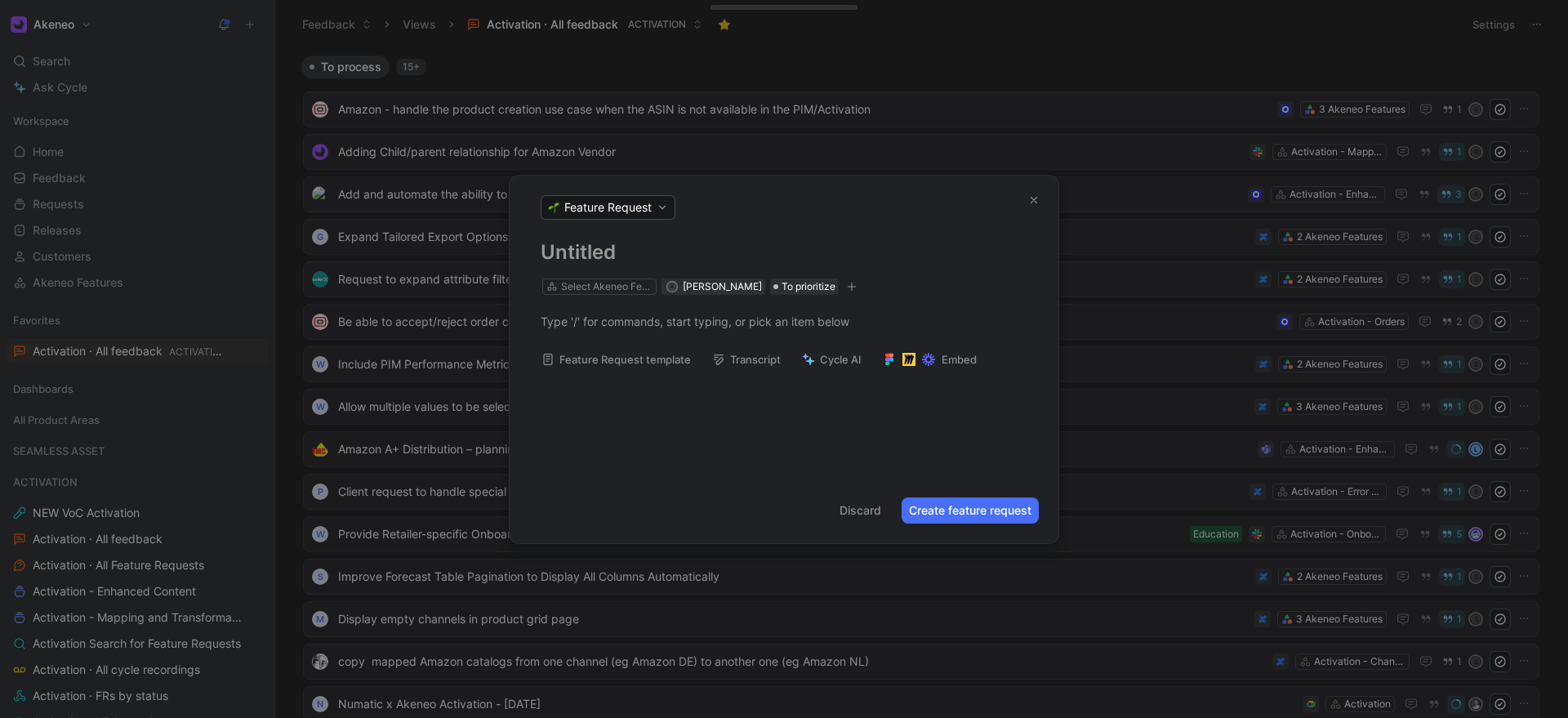
click at [606, 252] on h1 at bounding box center [784, 252] width 487 height 26
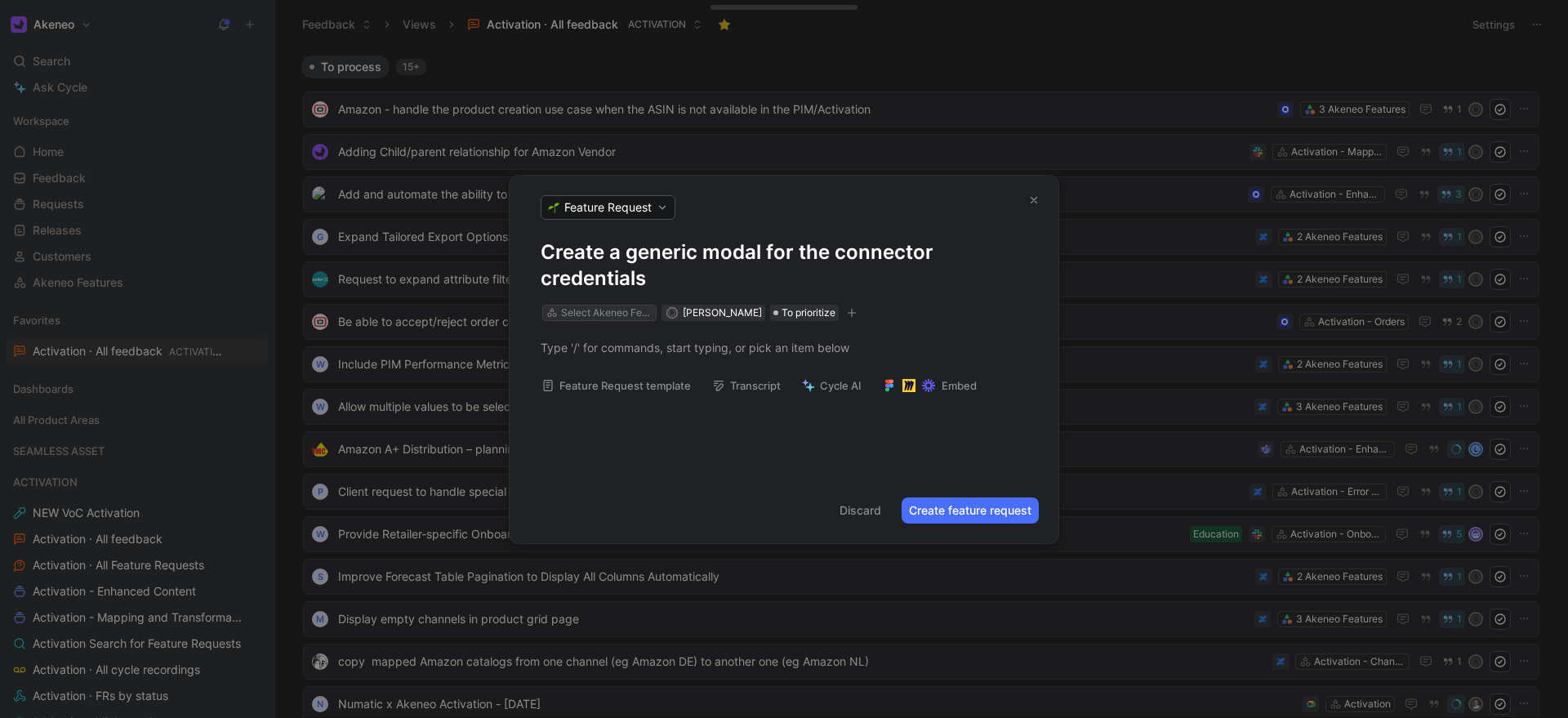
click at [600, 315] on div "Select Akeneo Feature" at bounding box center [607, 313] width 91 height 17
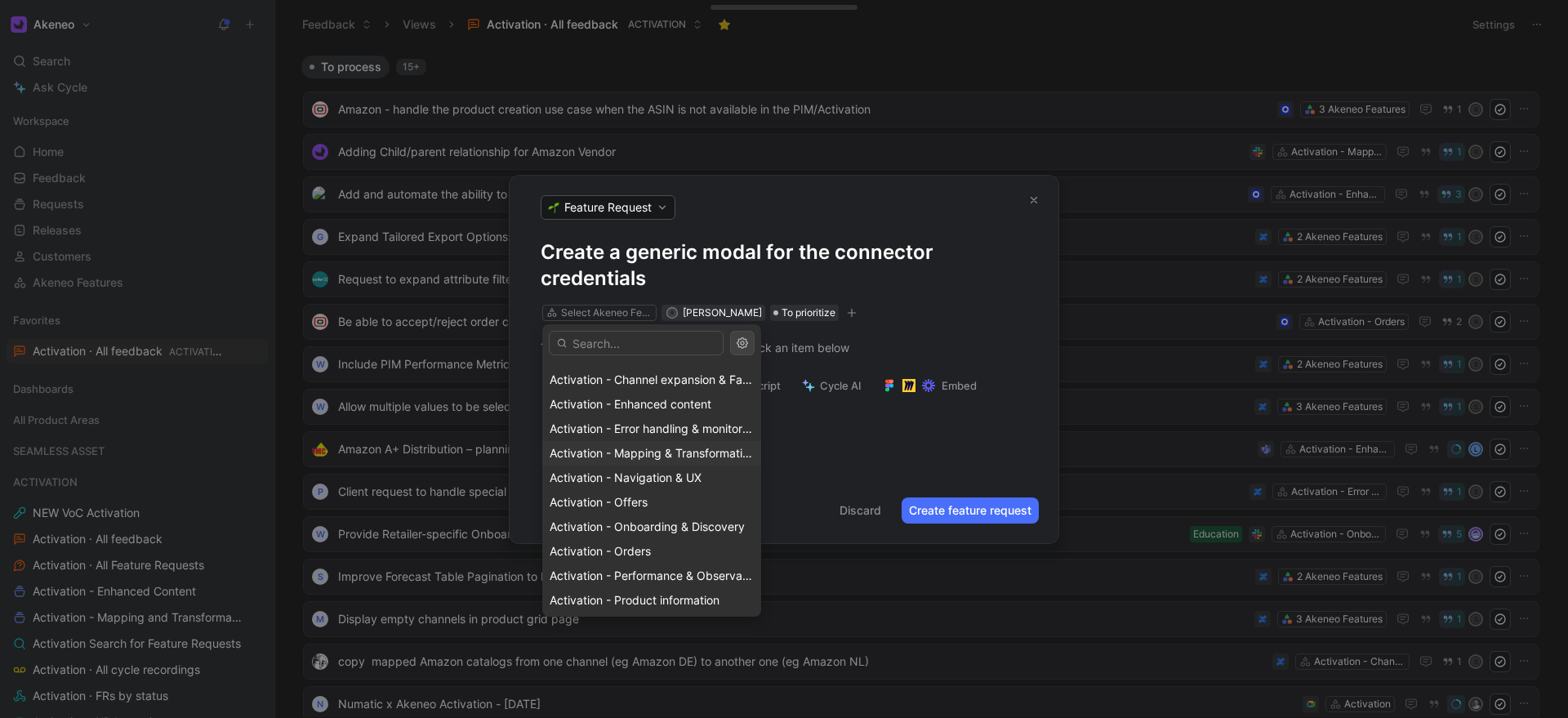
scroll to position [49, 0]
click at [617, 475] on span "Activation - Navigation & UX" at bounding box center [625, 472] width 152 height 14
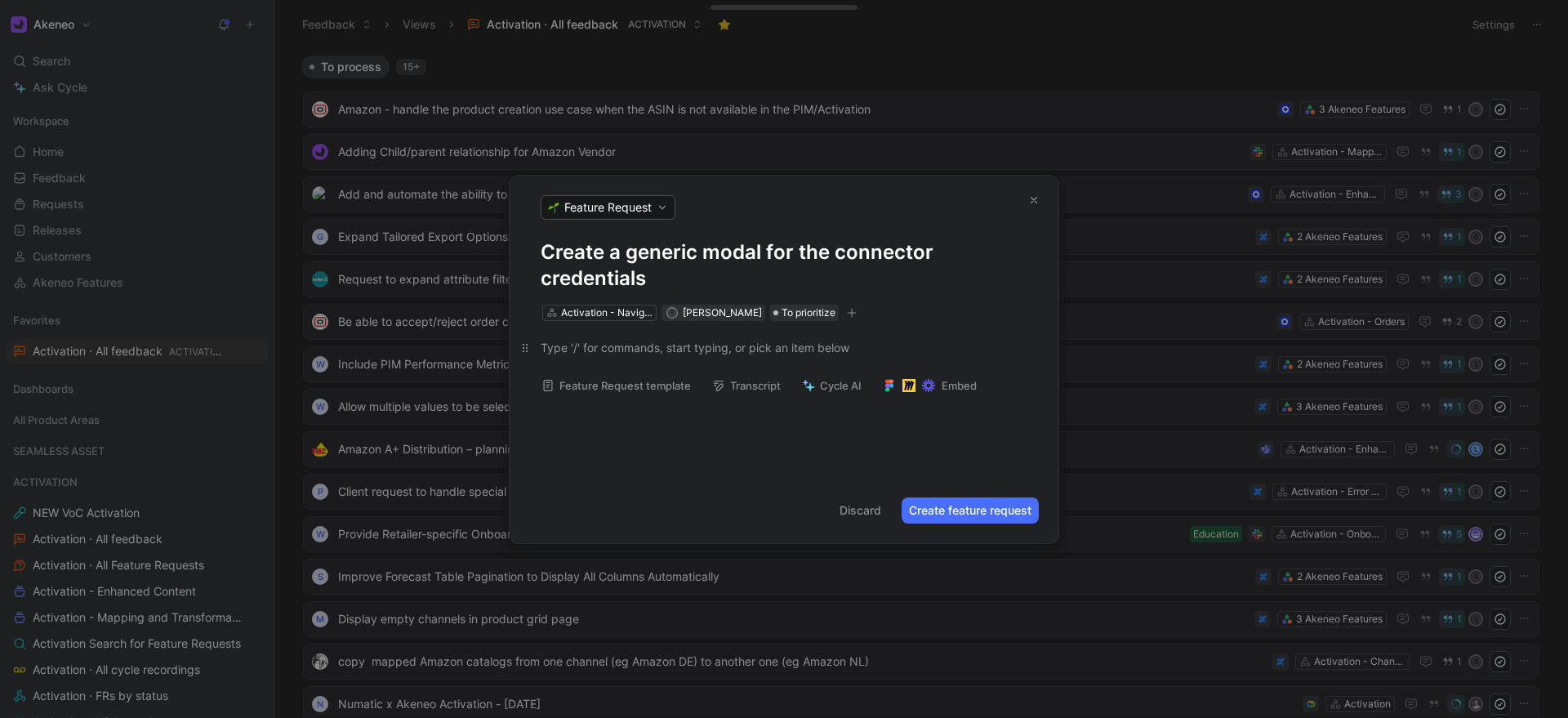
click at [693, 349] on div at bounding box center [784, 348] width 487 height 18
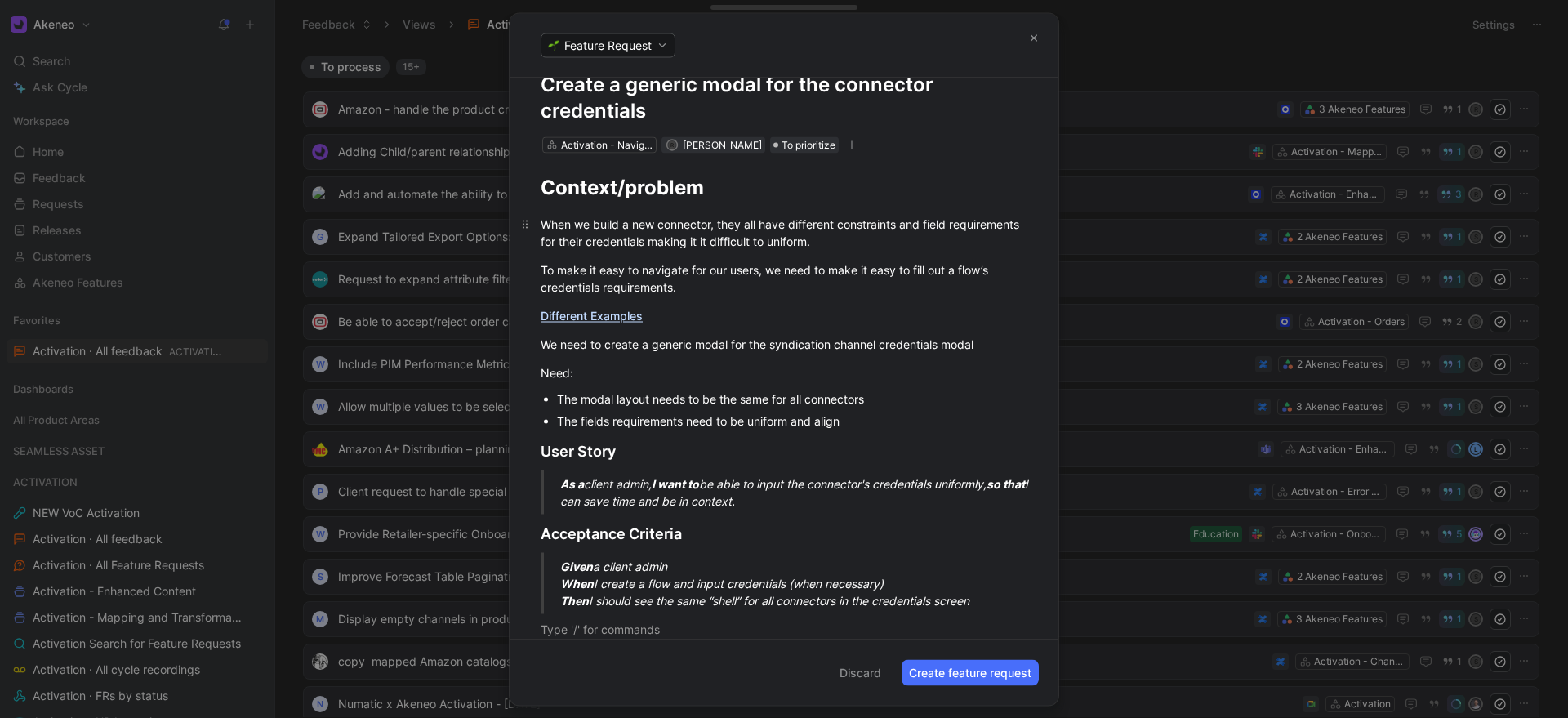
scroll to position [0, 0]
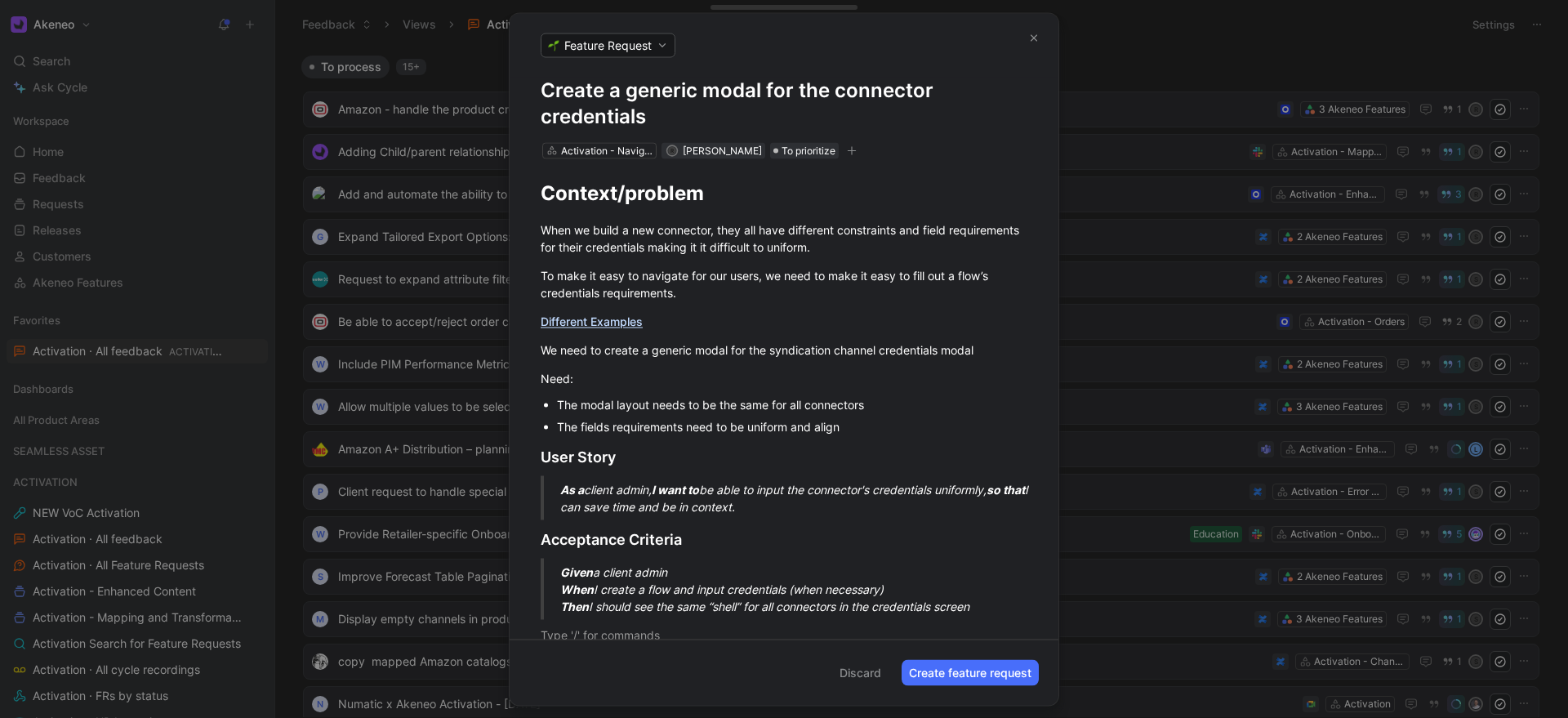
click at [982, 675] on button "Create feature request" at bounding box center [970, 672] width 137 height 26
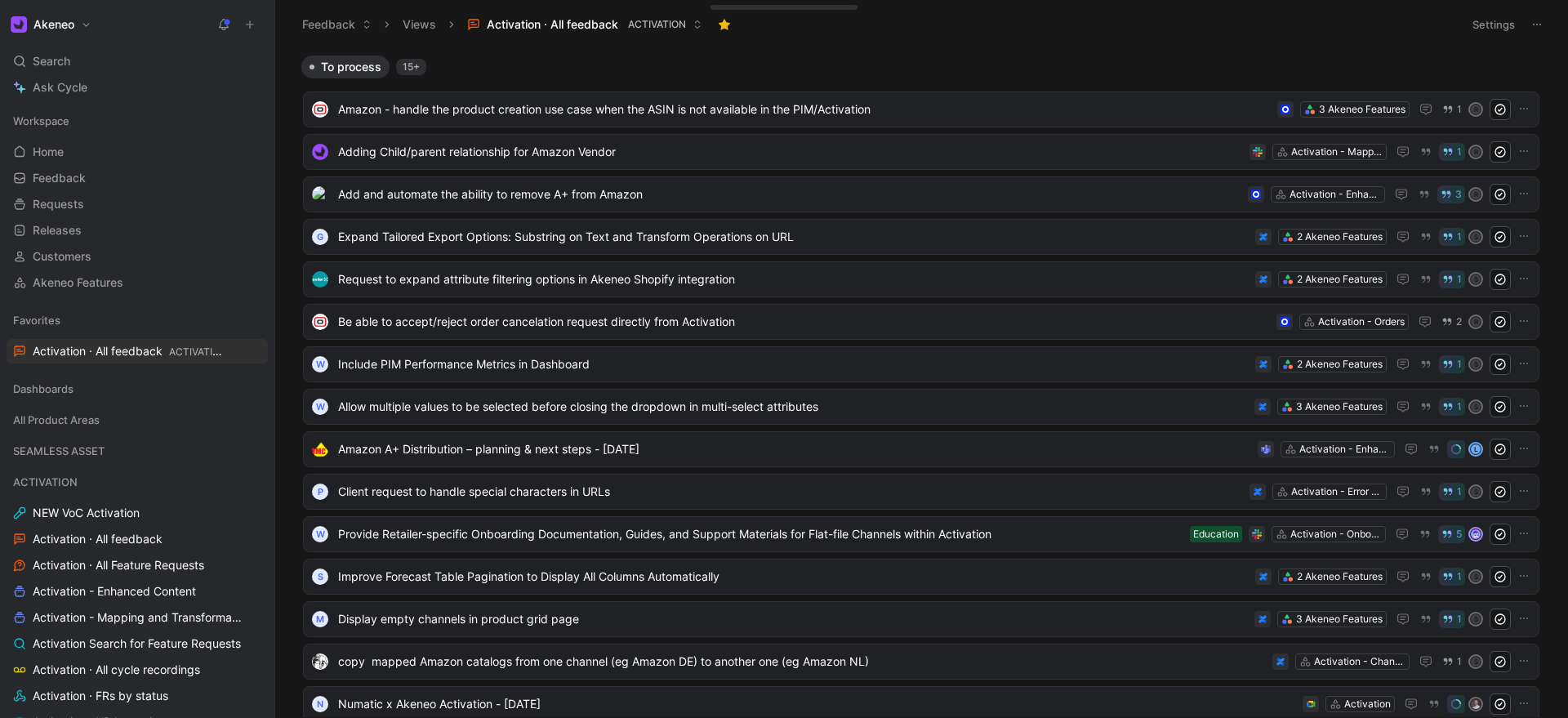
click at [253, 26] on icon at bounding box center [249, 24] width 11 height 11
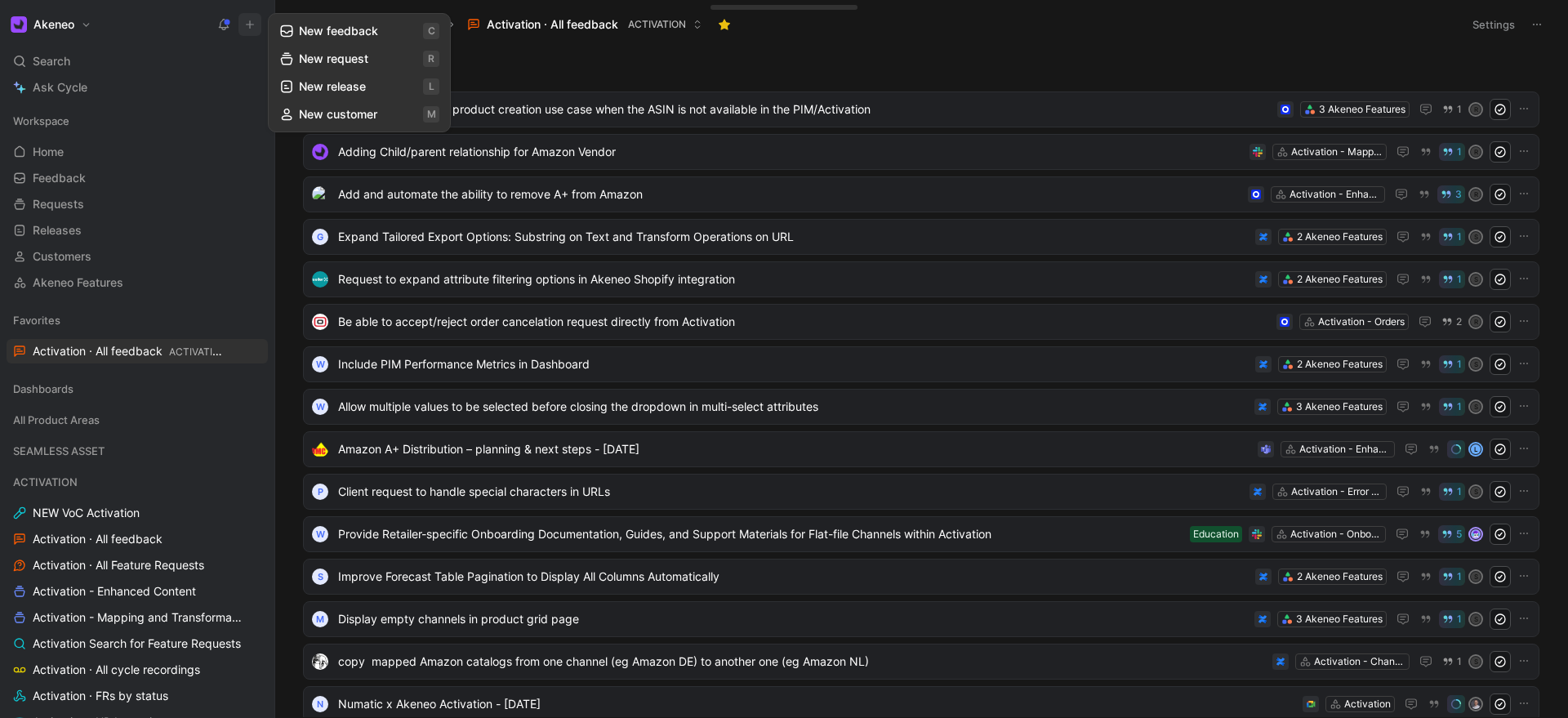
click at [343, 36] on button "New feedback c" at bounding box center [359, 32] width 175 height 28
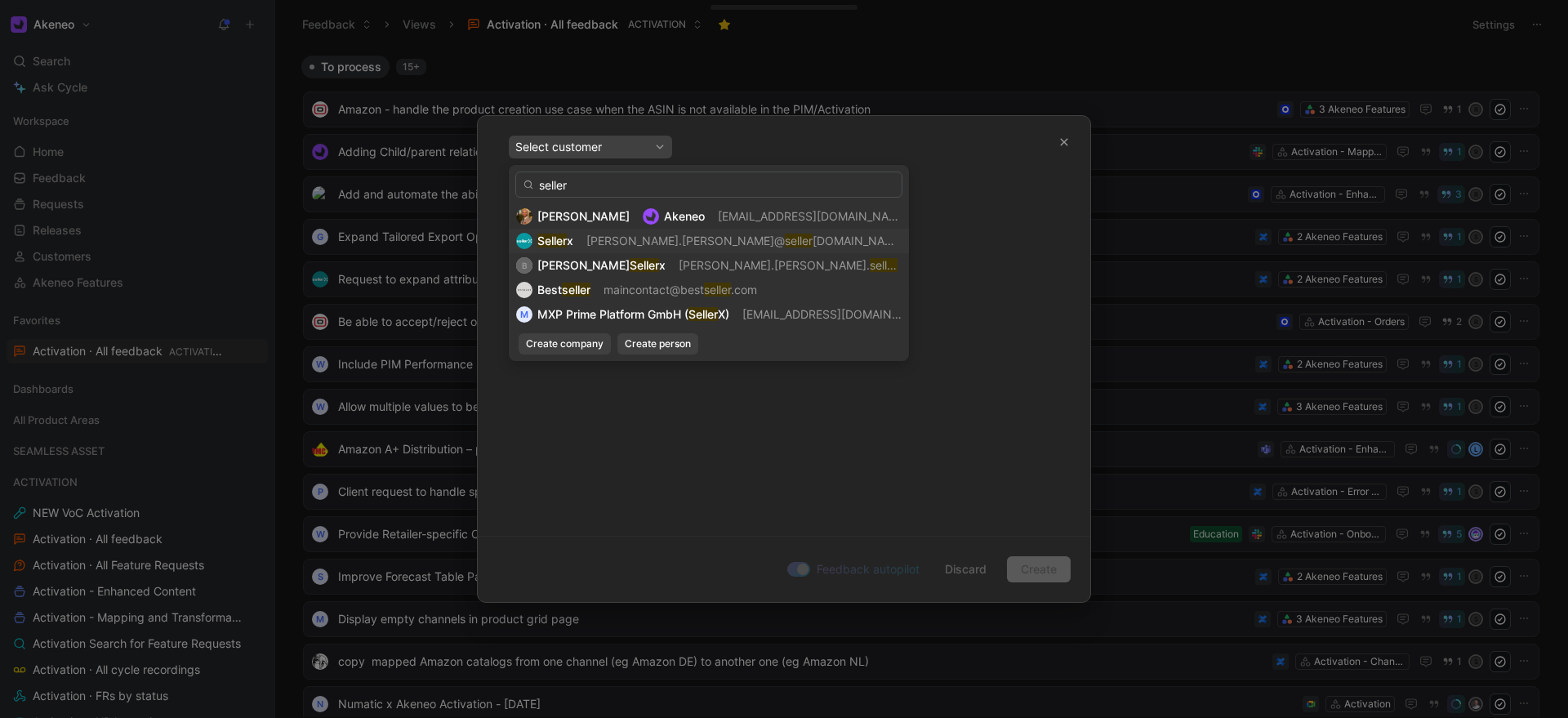
type input "seller"
click at [597, 243] on span "[PERSON_NAME].[PERSON_NAME]@" at bounding box center [685, 241] width 199 height 14
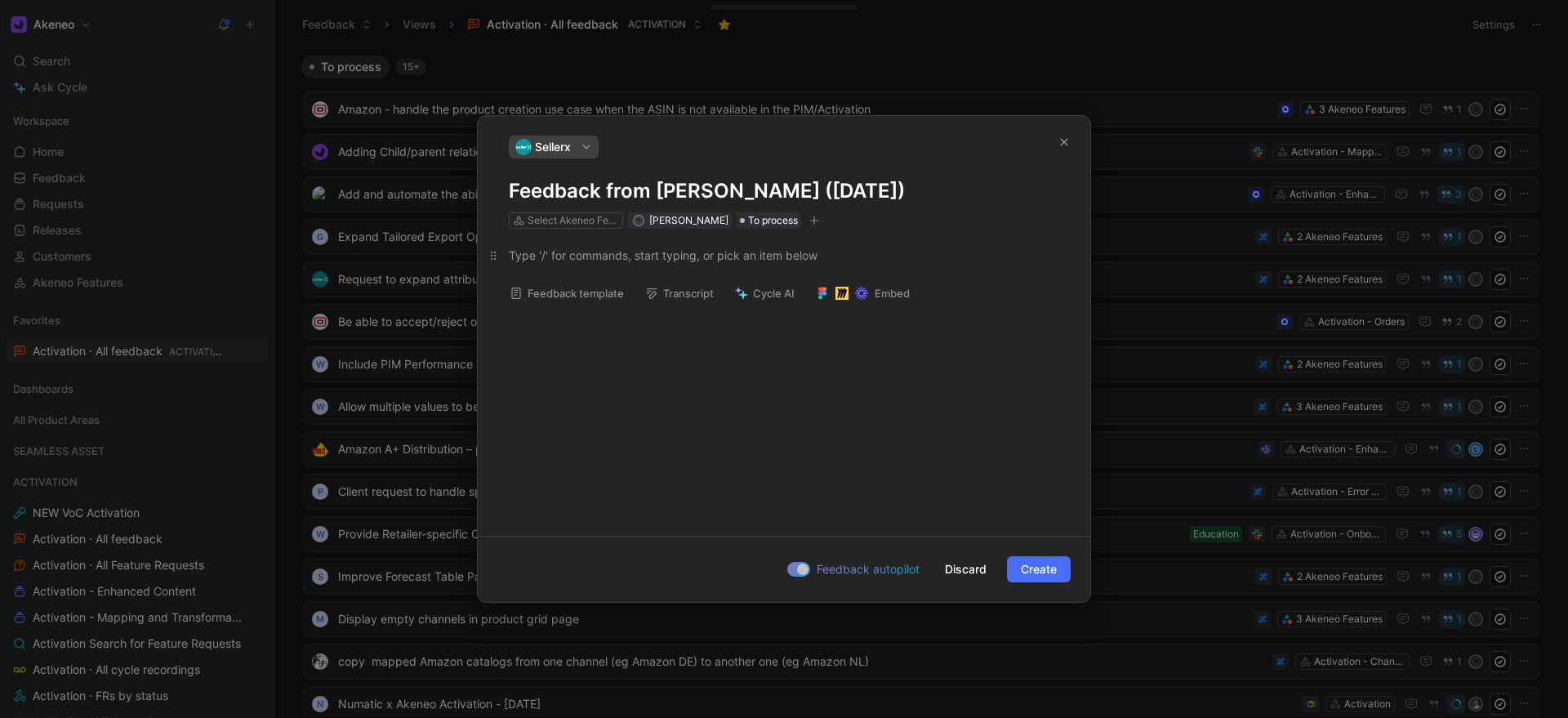
click at [590, 255] on div at bounding box center [784, 256] width 550 height 18
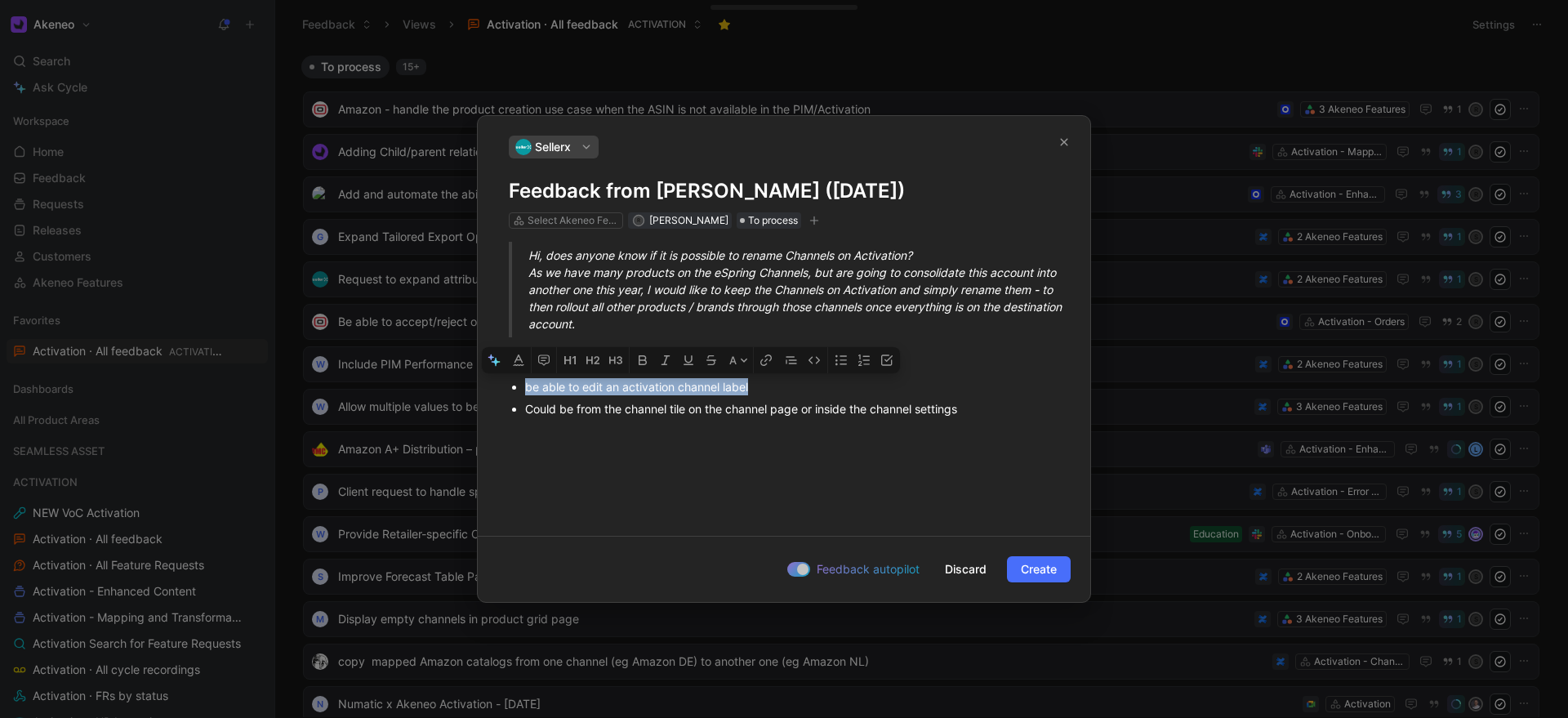
drag, startPoint x: 525, startPoint y: 387, endPoint x: 752, endPoint y: 391, distance: 227.0
click at [752, 391] on div "be able to edit an activation channel label" at bounding box center [792, 387] width 534 height 18
copy div "be able to edit an activation channel label"
click at [509, 196] on h1 "Feedback from [PERSON_NAME] ([DATE])" at bounding box center [784, 192] width 550 height 26
drag, startPoint x: 514, startPoint y: 191, endPoint x: 808, endPoint y: 239, distance: 297.9
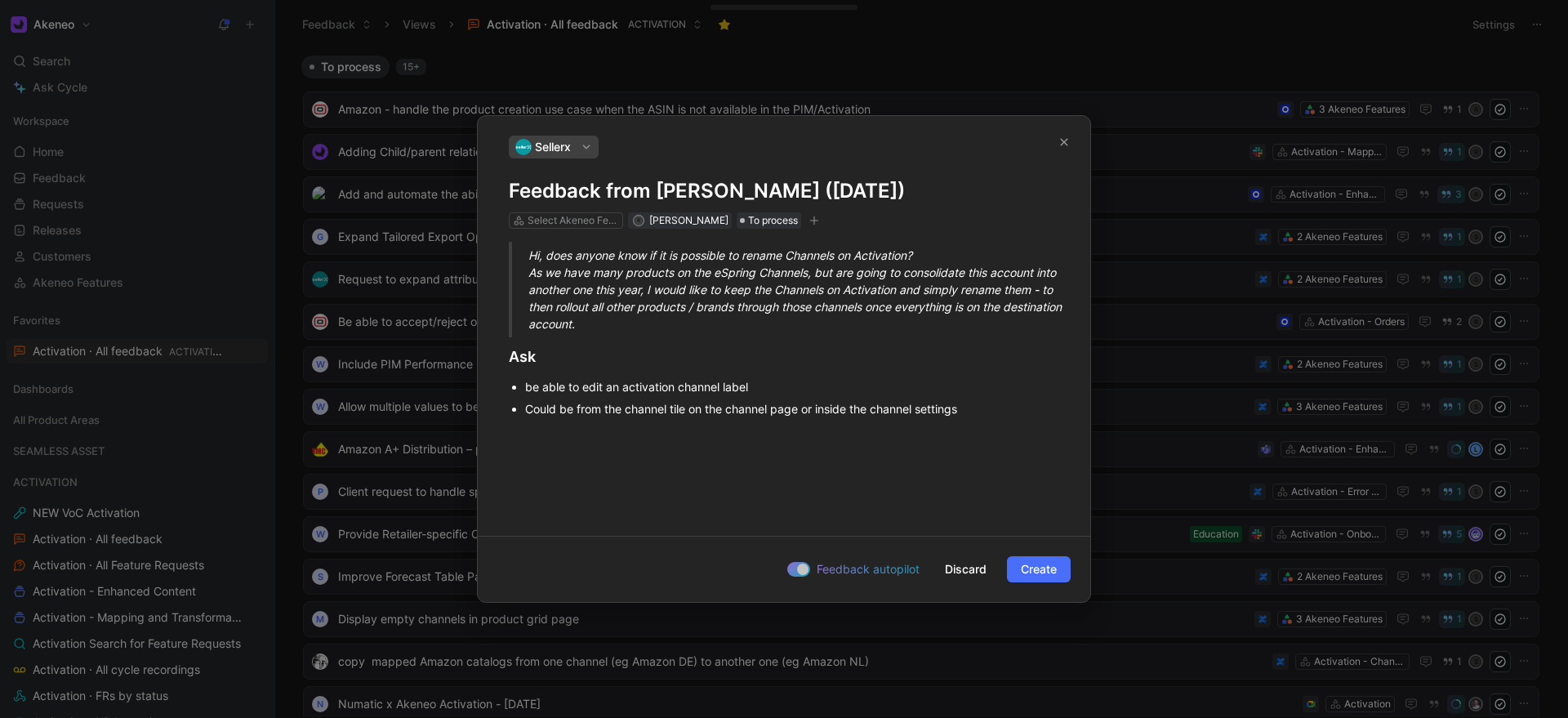
click at [809, 240] on div "Sellerx Feedback from [PERSON_NAME] ([DATE]) Select Akeneo Features R [PERSON_N…" at bounding box center [784, 319] width 612 height 407
drag, startPoint x: 974, startPoint y: 192, endPoint x: 500, endPoint y: 198, distance: 474.0
click at [500, 198] on div "Sellerx Feedback from [PERSON_NAME] ([DATE]) Select Akeneo Features R [PERSON_N…" at bounding box center [784, 182] width 612 height 93
click at [588, 215] on div "Select Akeneo Features" at bounding box center [573, 221] width 91 height 17
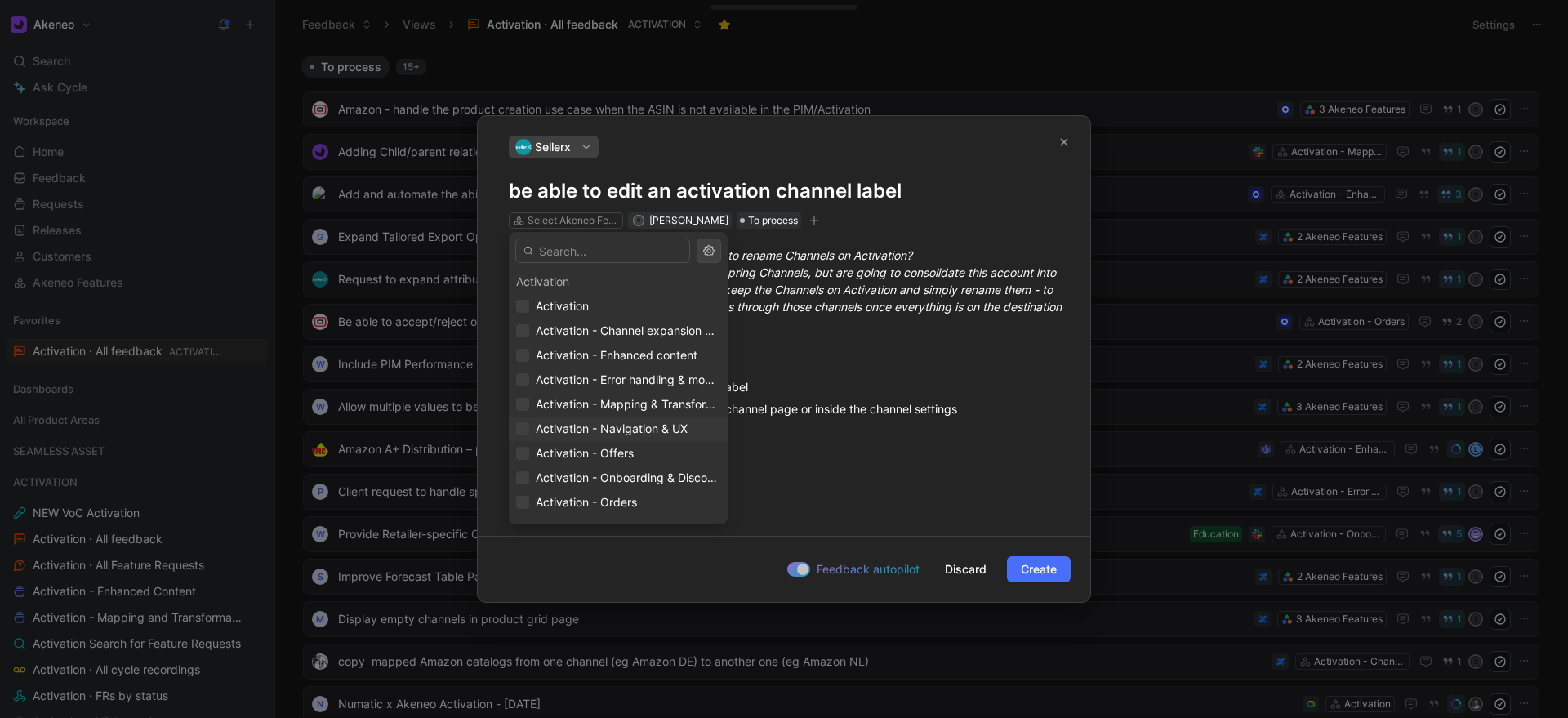
click at [591, 432] on span "Activation - Navigation & UX" at bounding box center [611, 429] width 152 height 14
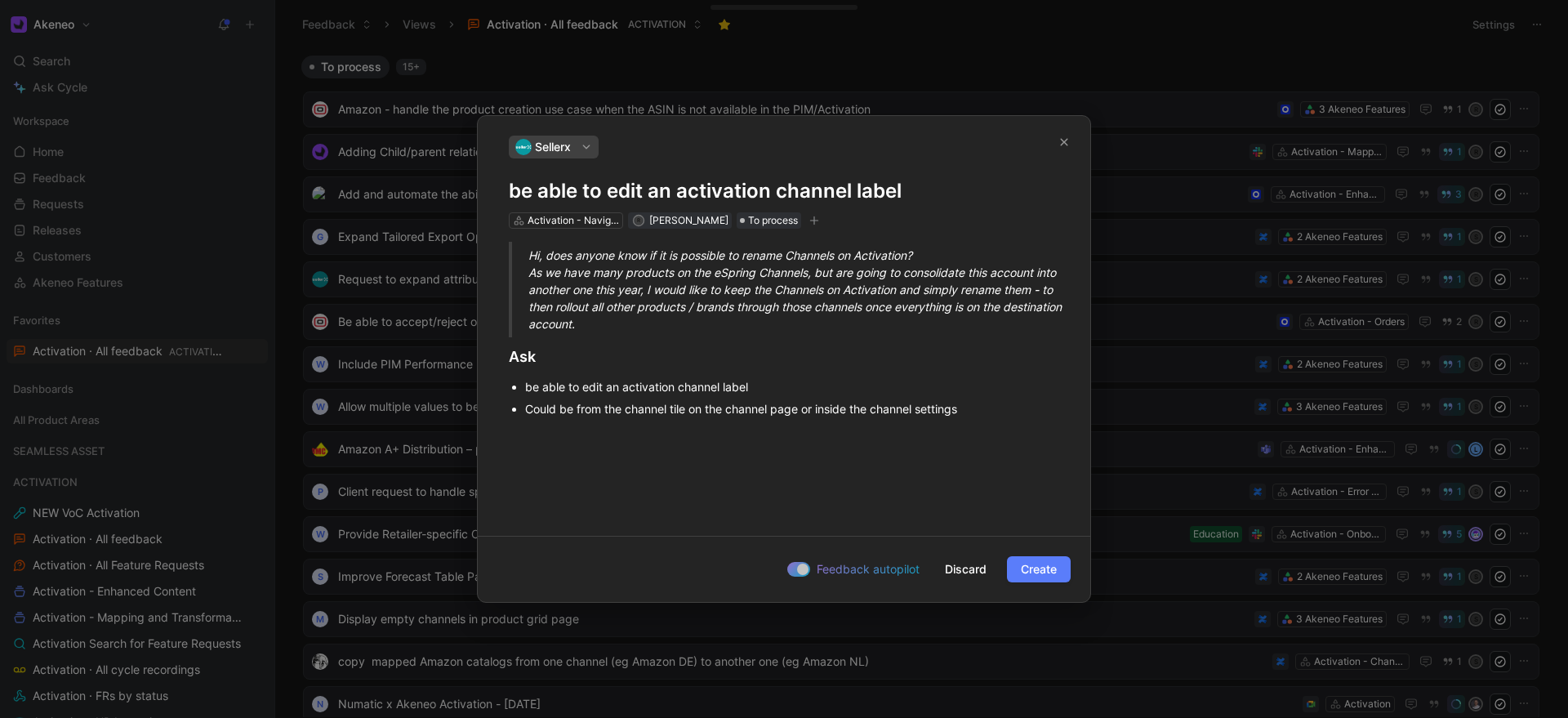
click at [1038, 575] on span "Create" at bounding box center [1038, 569] width 36 height 19
